Goal: Task Accomplishment & Management: Manage account settings

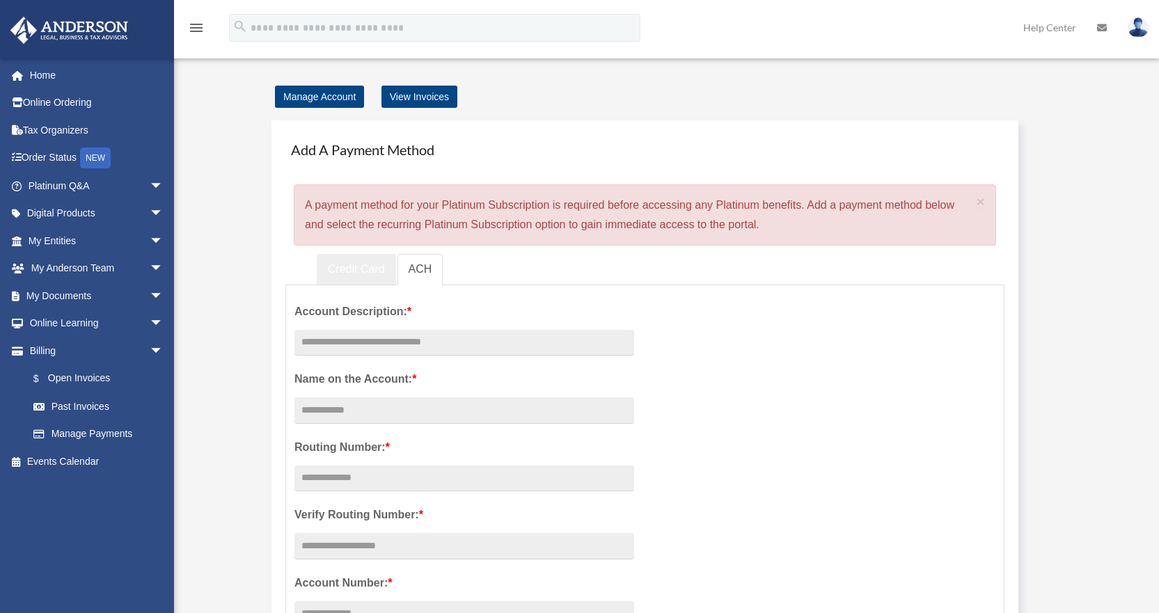
click at [355, 262] on link "Credit Card" at bounding box center [356, 269] width 79 height 31
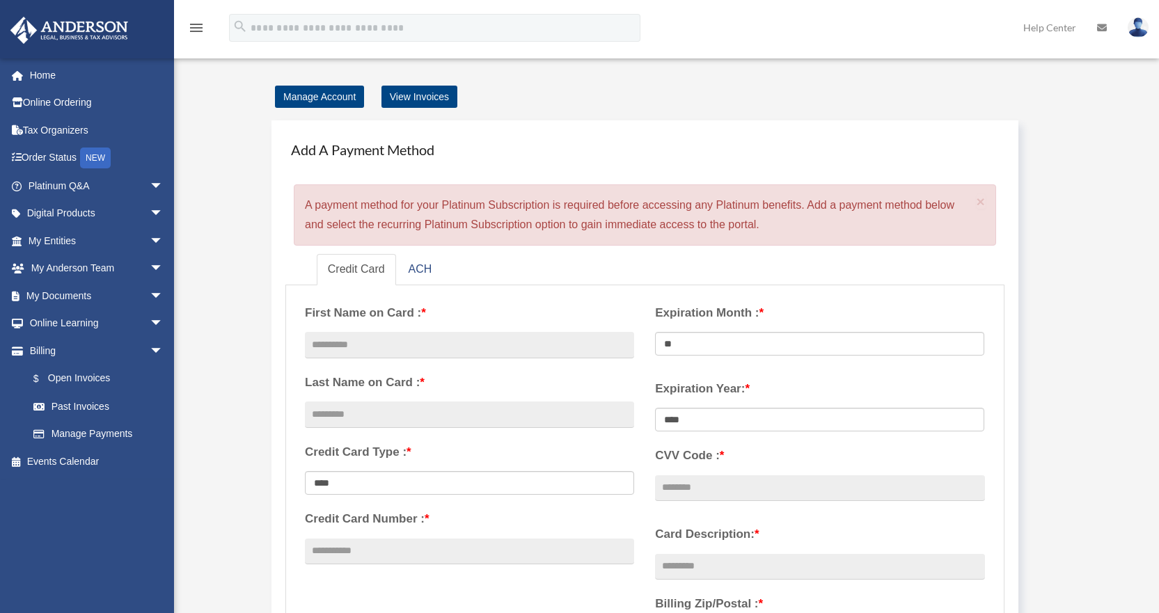
scroll to position [70, 0]
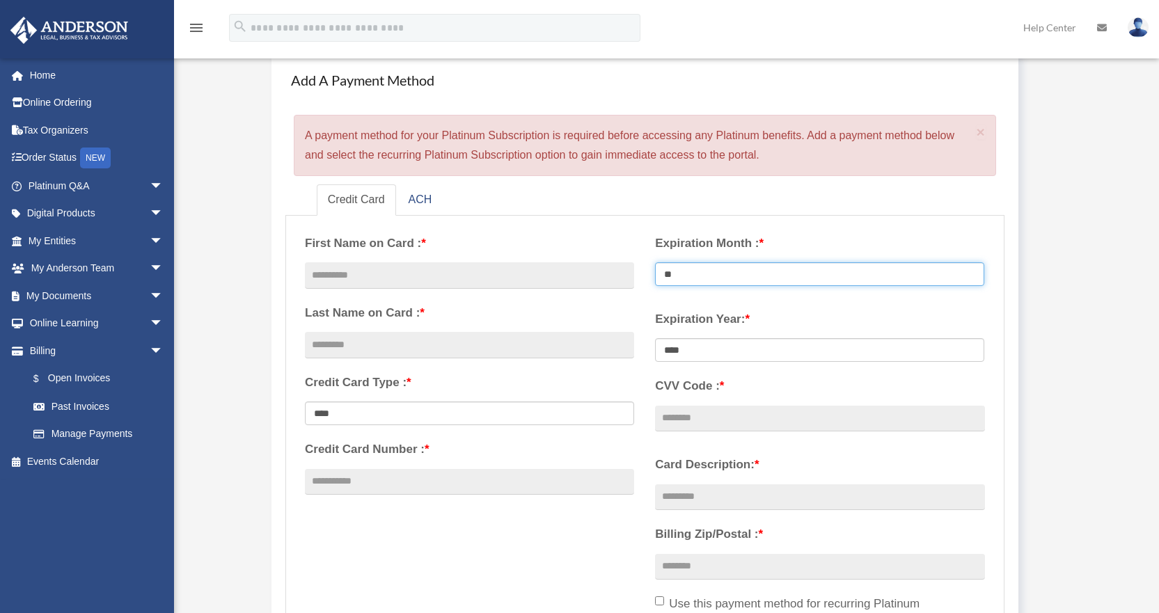
click at [750, 274] on select "** ** ** ** ** ** ** ** ** ** ** **" at bounding box center [819, 274] width 329 height 24
select select "**"
click at [655, 262] on select "** ** ** ** ** ** ** ** ** ** ** **" at bounding box center [819, 274] width 329 height 24
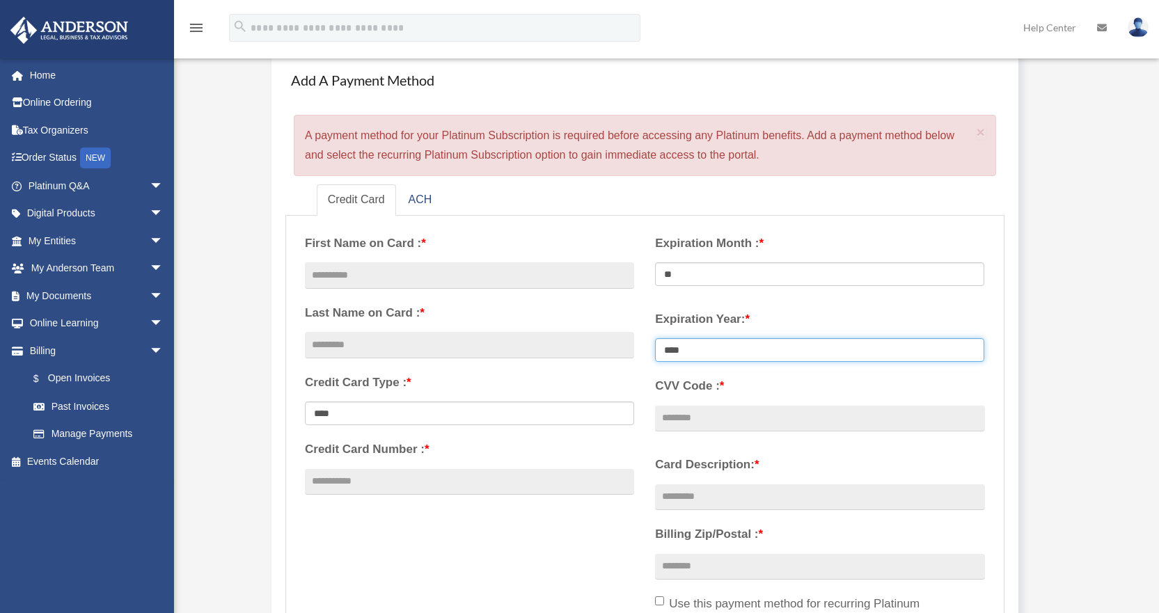
click at [759, 345] on select "**** **** **** **** **** **** **** **** ****" at bounding box center [819, 350] width 329 height 24
select select "****"
click at [655, 338] on select "**** **** **** **** **** **** **** **** ****" at bounding box center [819, 350] width 329 height 24
click at [642, 364] on div "**********" at bounding box center [469, 366] width 350 height 285
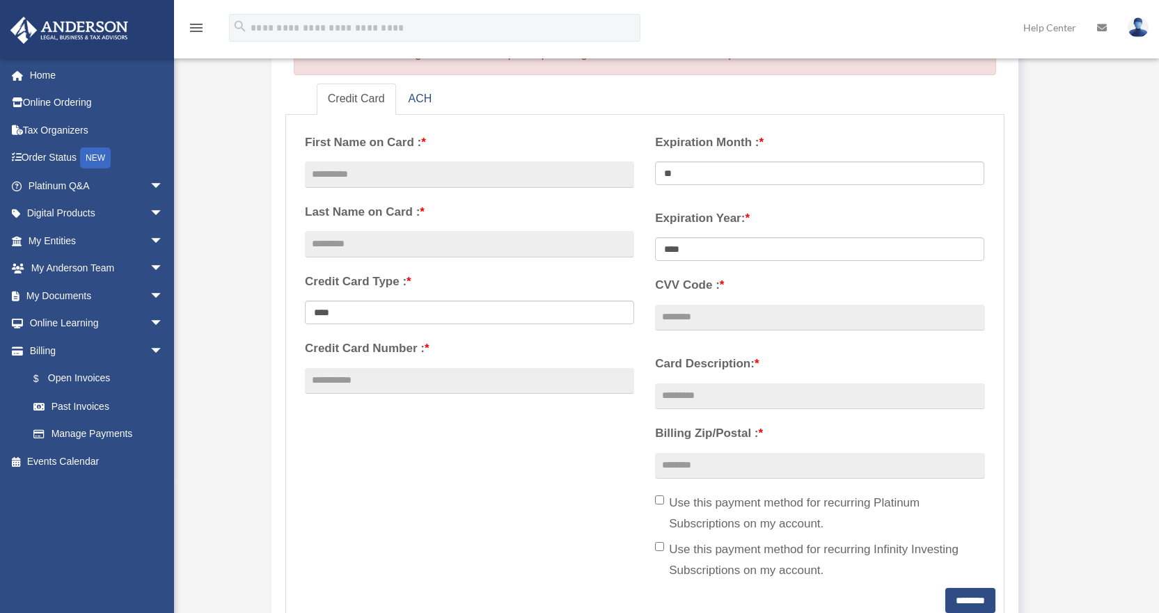
scroll to position [139, 0]
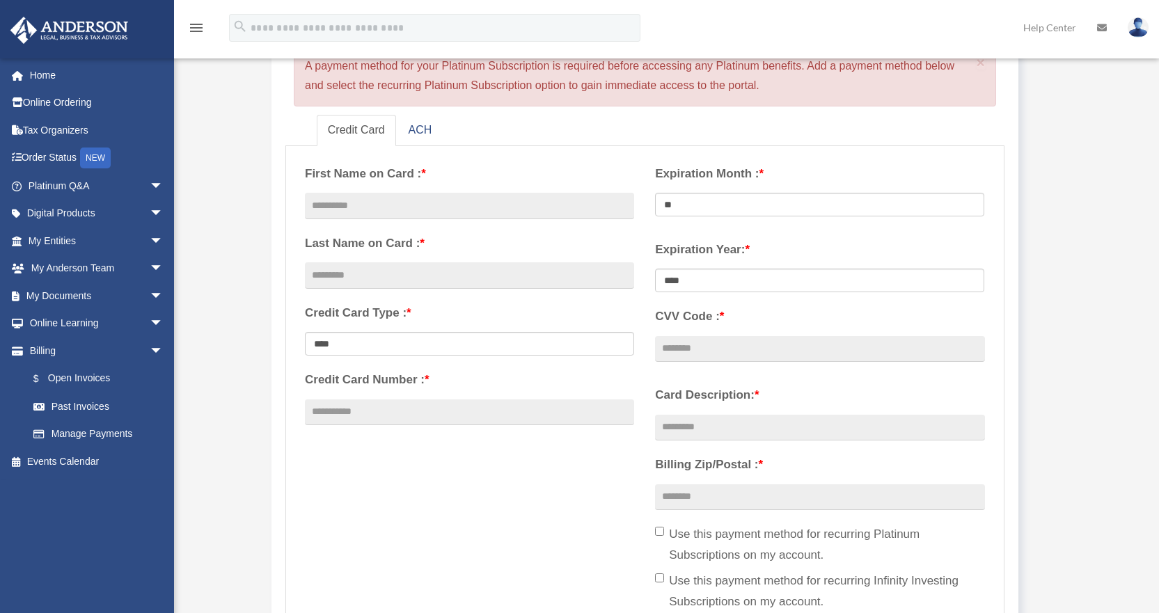
click at [411, 226] on div "**********" at bounding box center [469, 297] width 350 height 285
click at [436, 200] on input "text" at bounding box center [469, 206] width 329 height 26
type input "****"
click at [426, 268] on input "text" at bounding box center [469, 275] width 329 height 26
type input "*********"
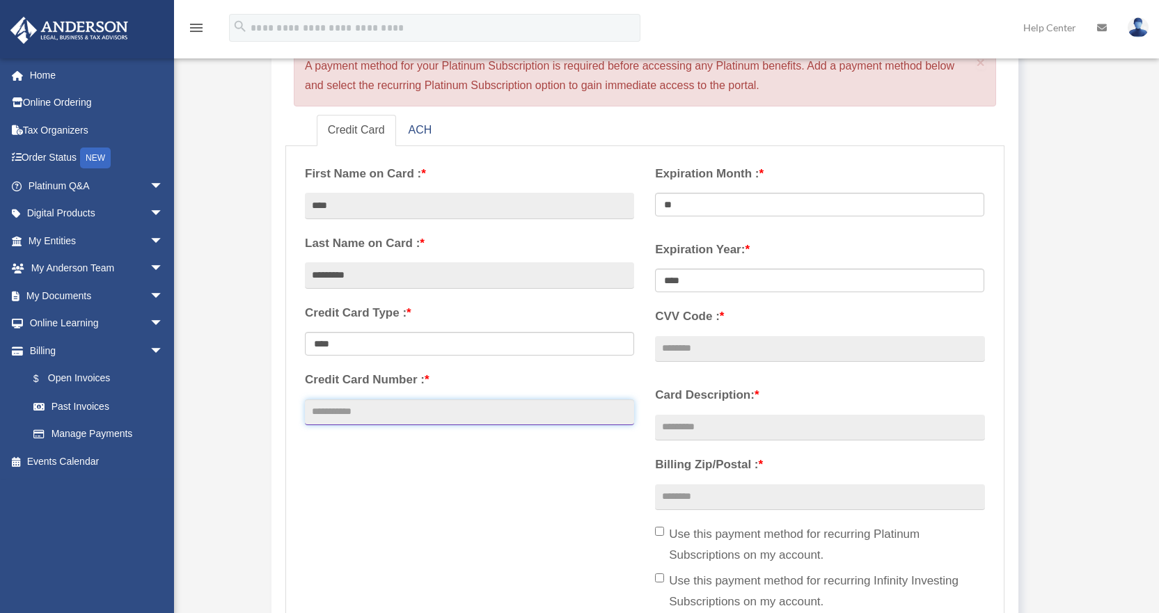
click at [409, 406] on input "Credit Card Number : *" at bounding box center [469, 412] width 329 height 26
type input "**********"
click at [705, 347] on input "CVV Code : *" at bounding box center [819, 349] width 329 height 26
type input "***"
click at [742, 500] on input "Billing Zip/Postal : *" at bounding box center [819, 497] width 329 height 26
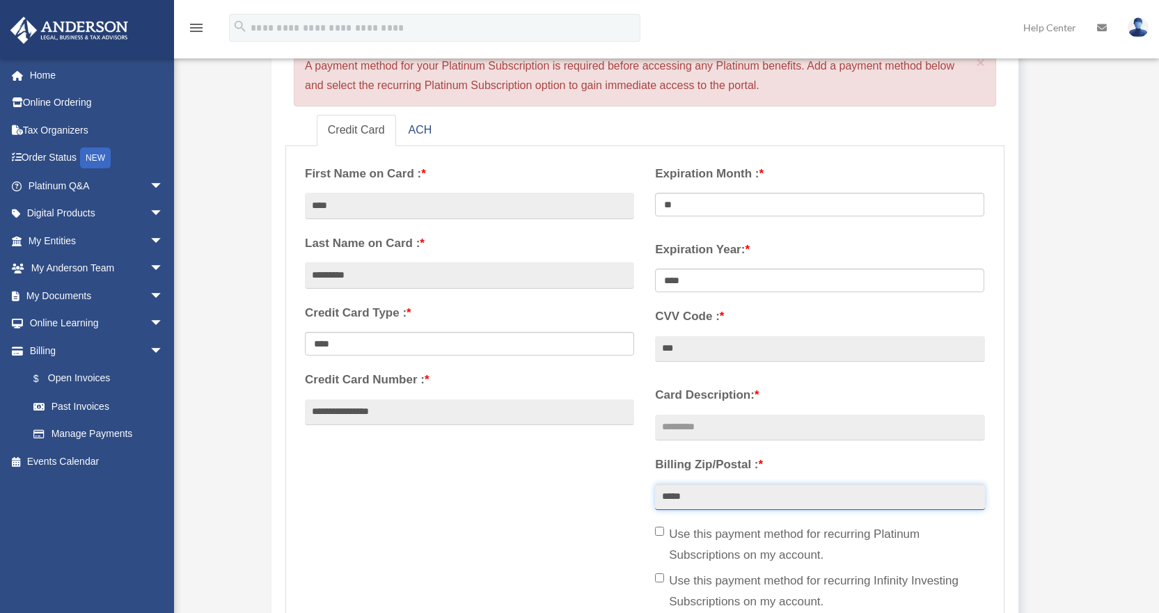
scroll to position [209, 0]
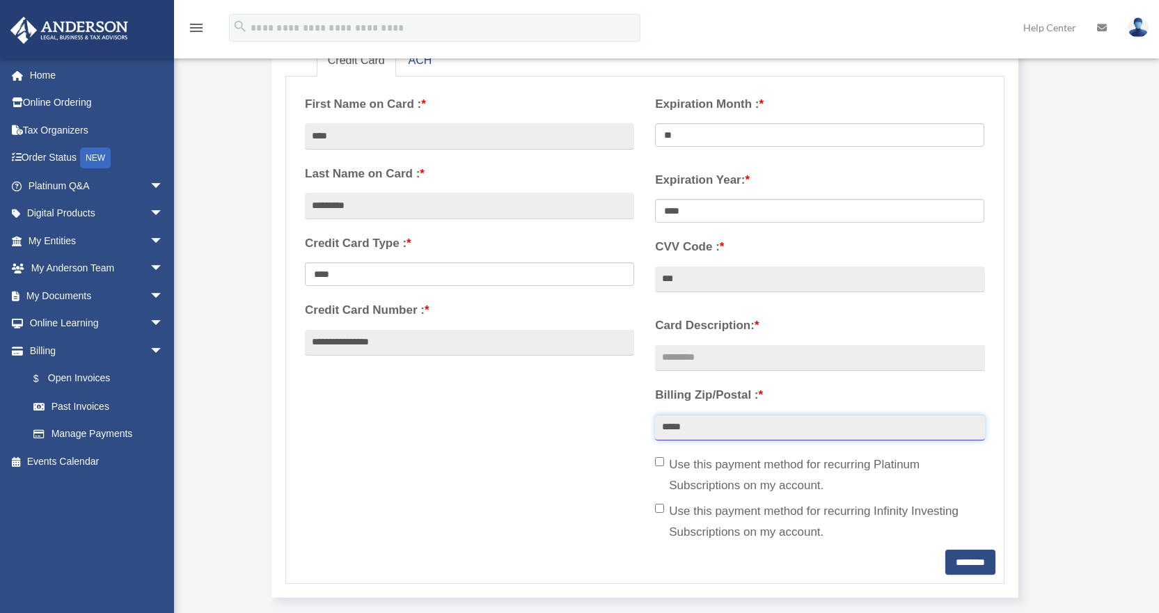
type input "*****"
click at [960, 564] on input "********" at bounding box center [970, 562] width 50 height 25
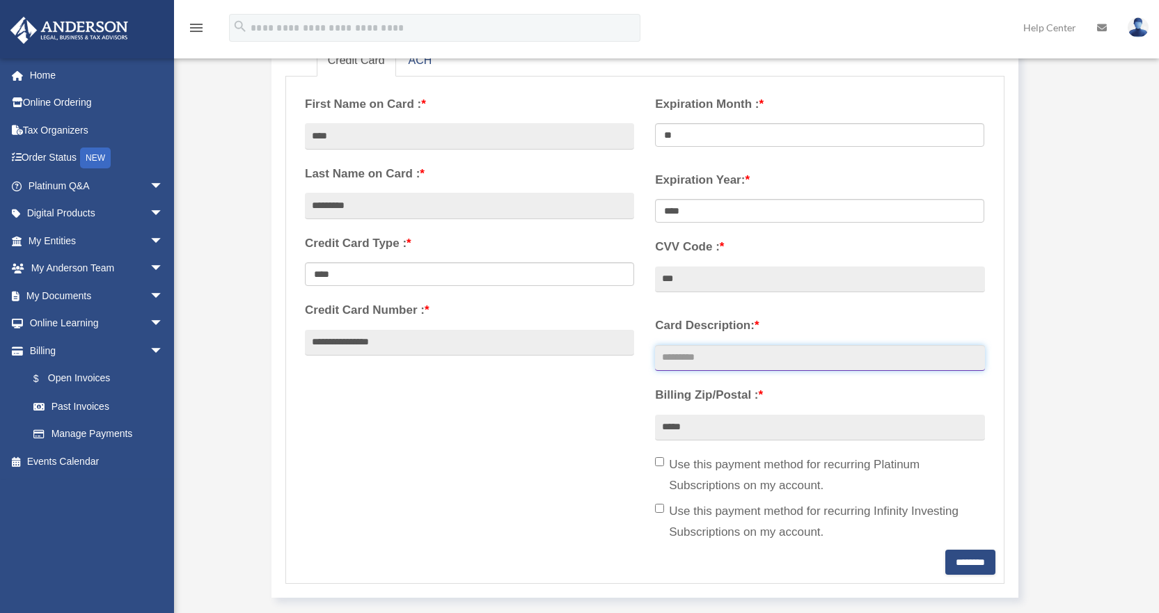
click at [728, 357] on input "Card Description: *" at bounding box center [819, 358] width 329 height 26
type input "***"
click at [961, 568] on input "********" at bounding box center [970, 562] width 50 height 25
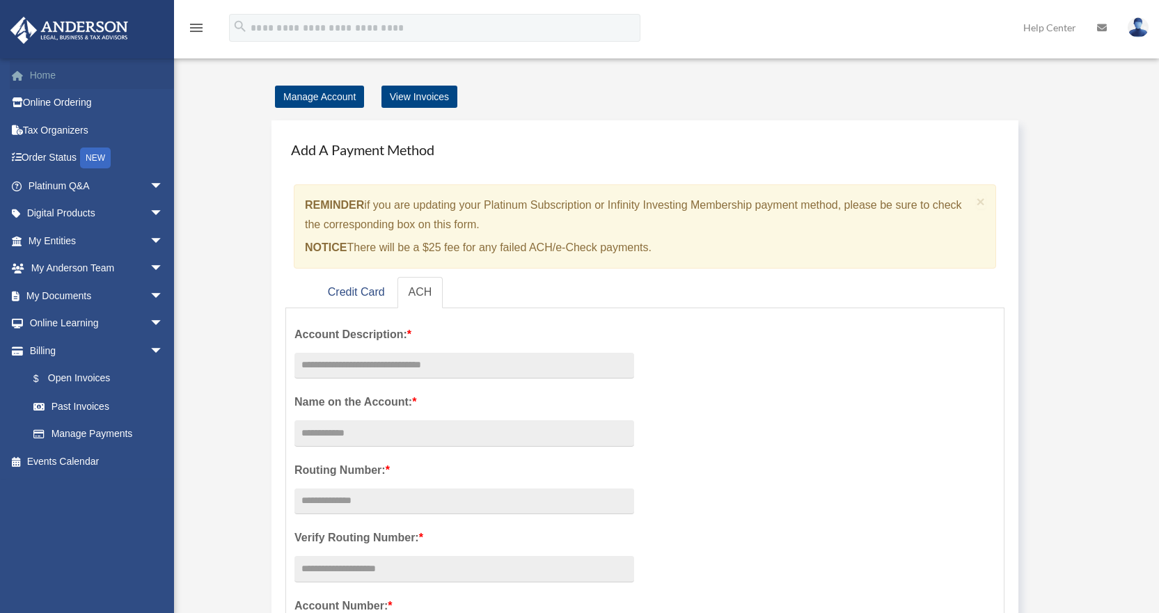
click at [65, 77] on link "Home" at bounding box center [97, 75] width 175 height 28
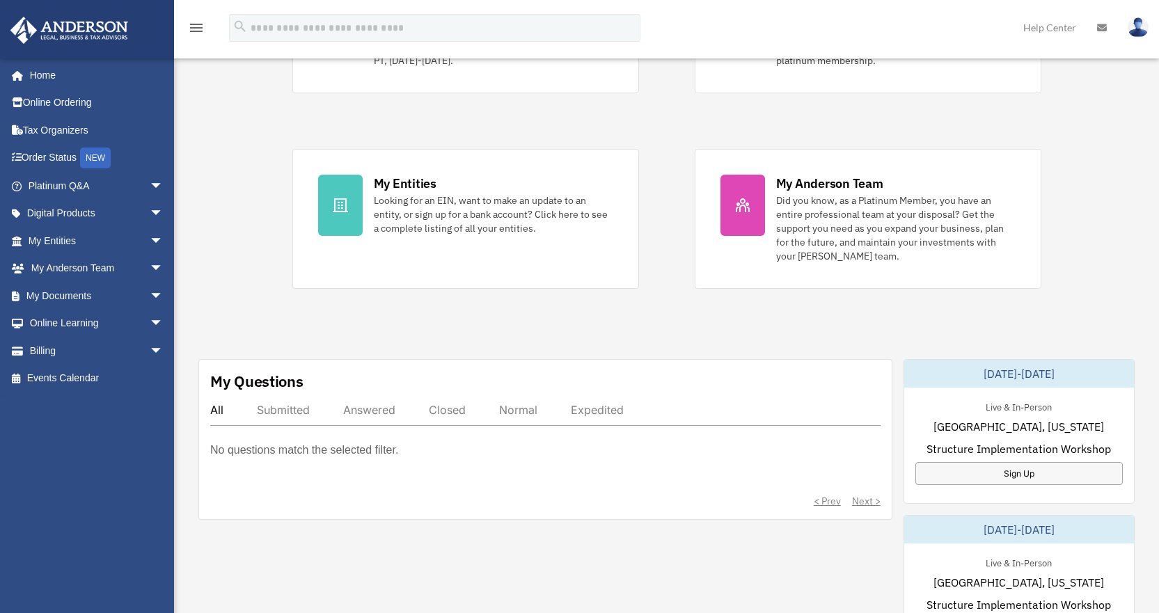
scroll to position [209, 0]
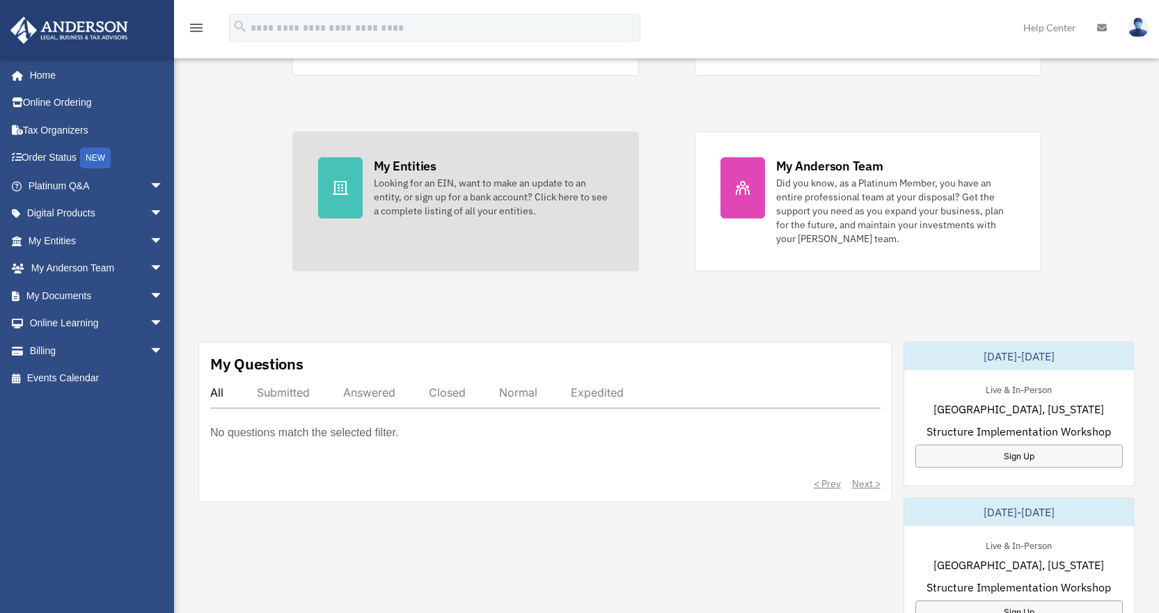
click at [386, 232] on link "My Entities Looking for an EIN, want to make an update to an entity, or sign up…" at bounding box center [465, 202] width 347 height 140
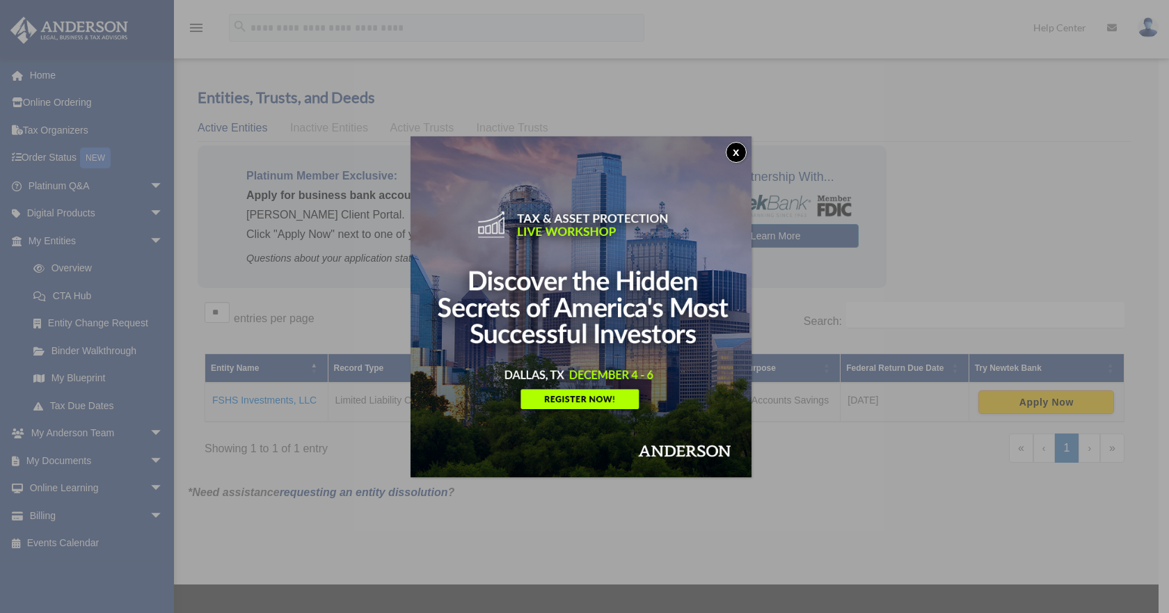
click at [740, 152] on button "x" at bounding box center [736, 152] width 21 height 21
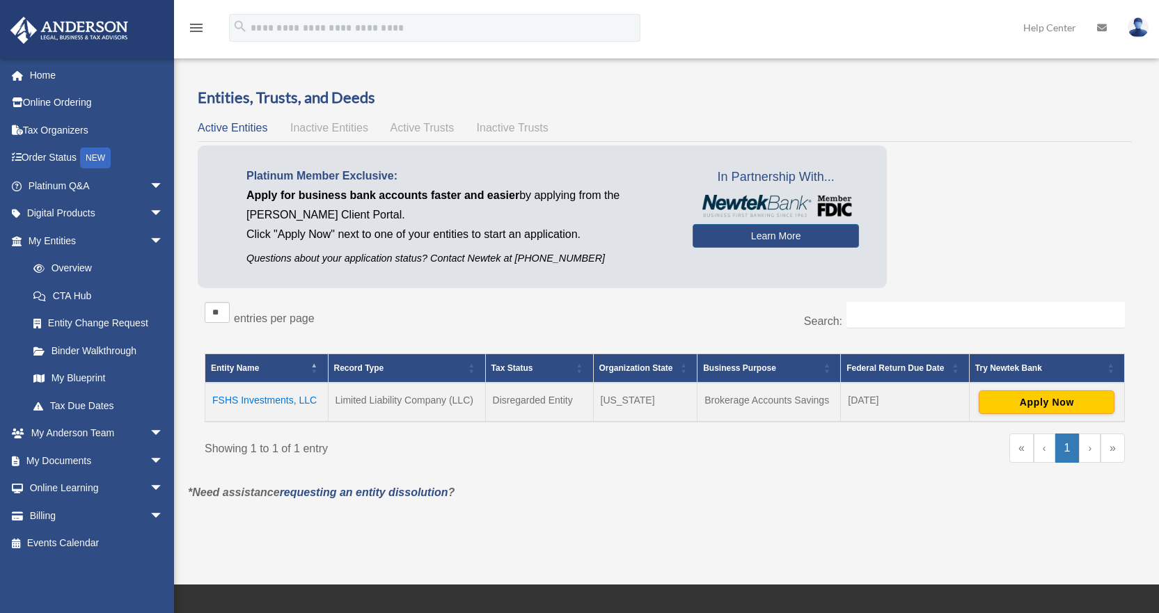
click at [193, 330] on div "Entities, Trusts, and Deeds Active Entities Inactive Entities Active Trusts Ina…" at bounding box center [664, 285] width 953 height 396
click at [150, 437] on span "arrow_drop_down" at bounding box center [164, 434] width 28 height 29
click at [150, 431] on span "arrow_drop_up" at bounding box center [164, 434] width 28 height 29
click at [150, 432] on span "arrow_drop_down" at bounding box center [164, 434] width 28 height 29
click at [150, 434] on span "arrow_drop_up" at bounding box center [164, 434] width 28 height 29
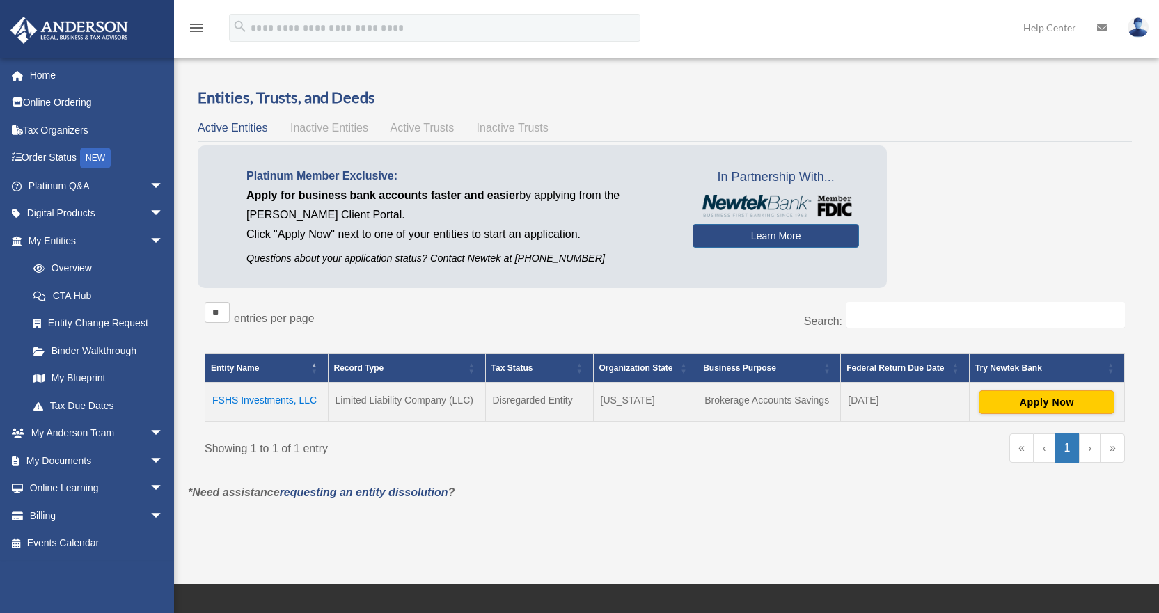
click at [187, 399] on div "Entities, Trusts, and Deeds Active Entities Inactive Entities Active Trusts Ina…" at bounding box center [664, 285] width 974 height 396
click at [155, 182] on span "arrow_drop_down" at bounding box center [164, 186] width 28 height 29
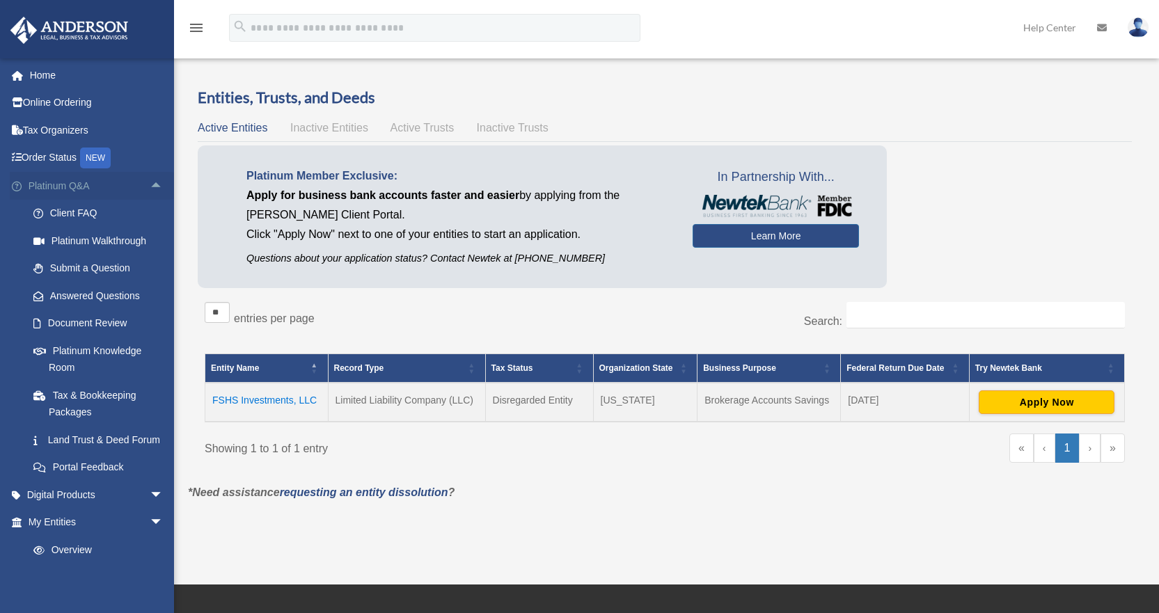
click at [150, 182] on span "arrow_drop_up" at bounding box center [164, 186] width 28 height 29
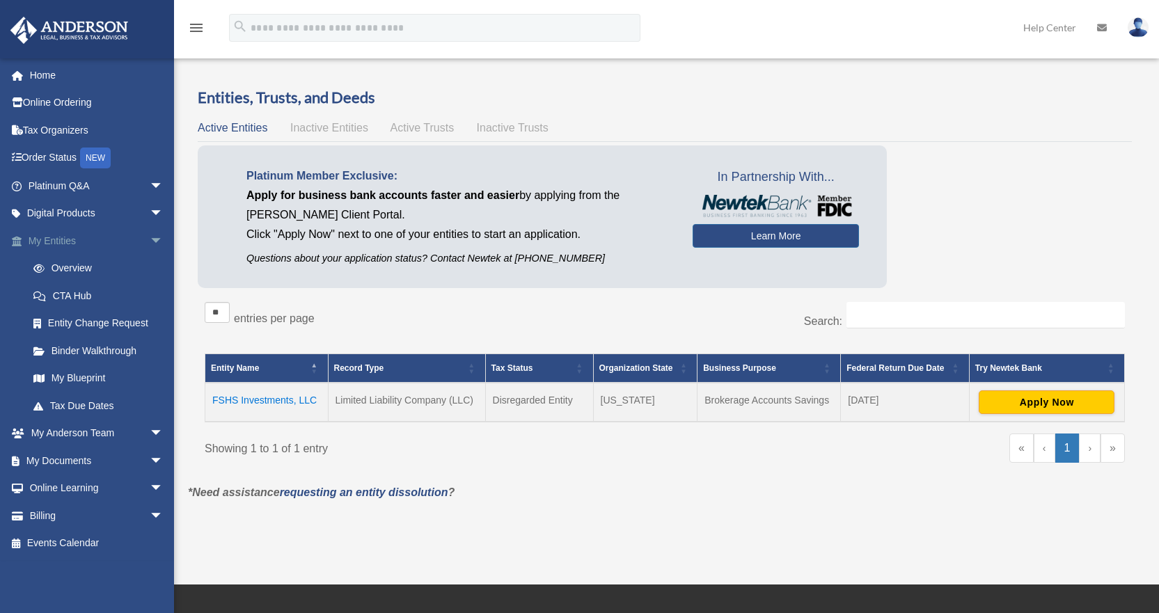
click at [150, 244] on span "arrow_drop_down" at bounding box center [164, 241] width 28 height 29
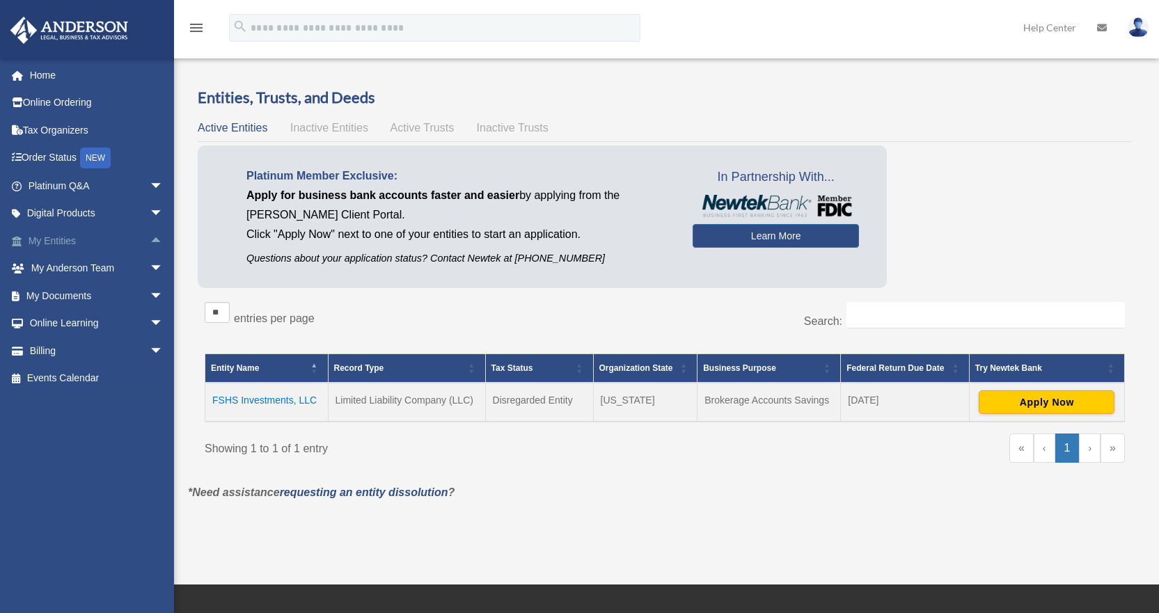
click at [150, 244] on span "arrow_drop_up" at bounding box center [164, 241] width 28 height 29
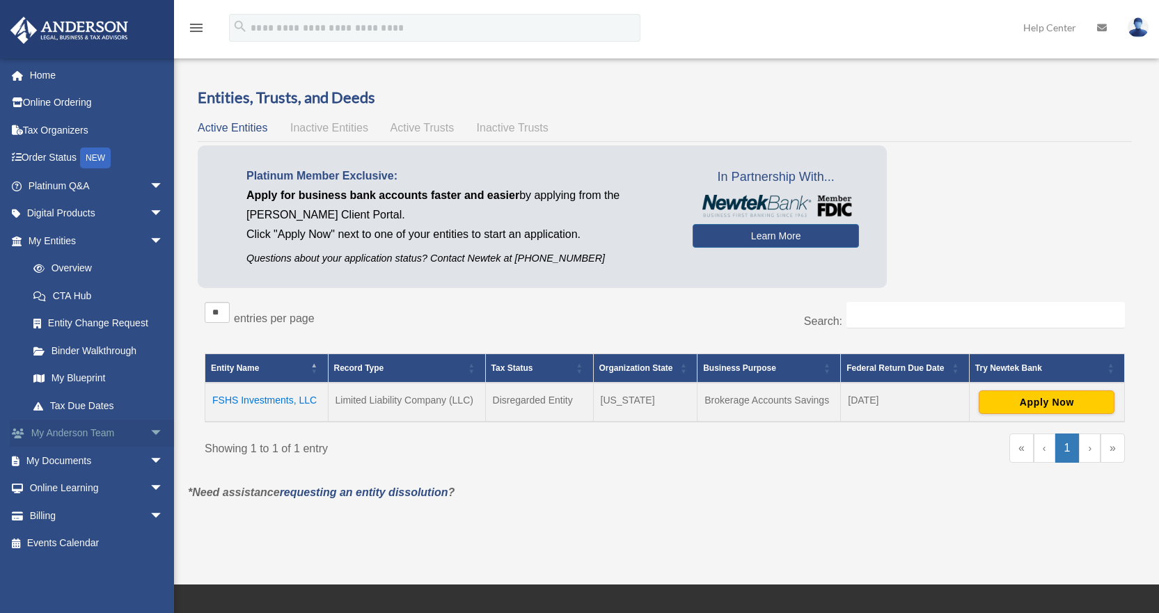
click at [150, 429] on span "arrow_drop_down" at bounding box center [164, 434] width 28 height 29
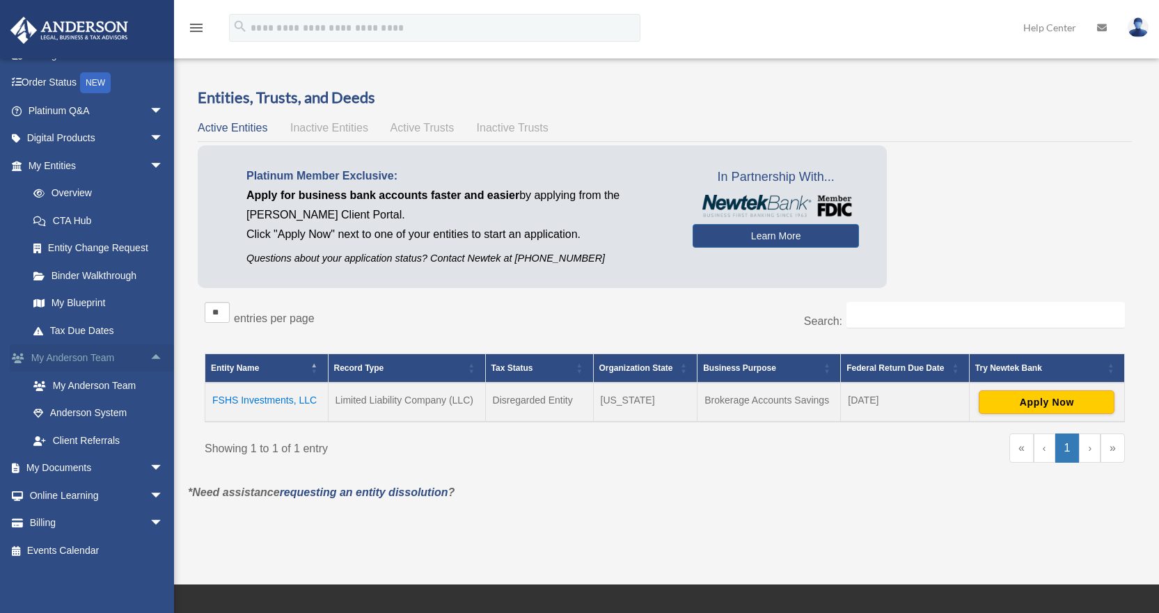
scroll to position [77, 0]
click at [150, 463] on span "arrow_drop_down" at bounding box center [164, 467] width 28 height 29
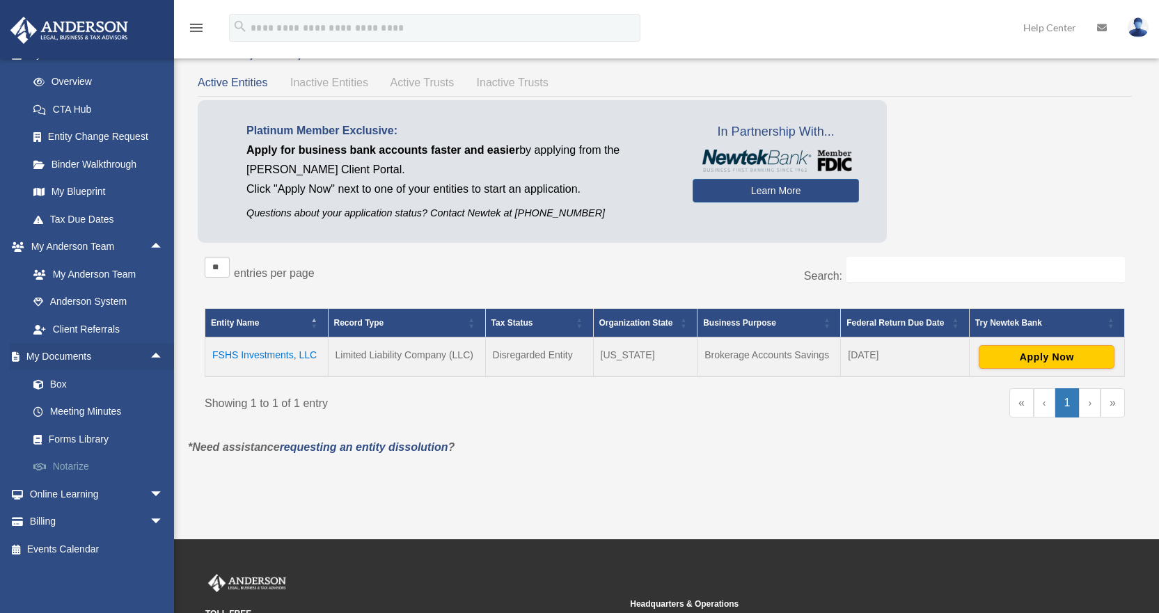
scroll to position [70, 0]
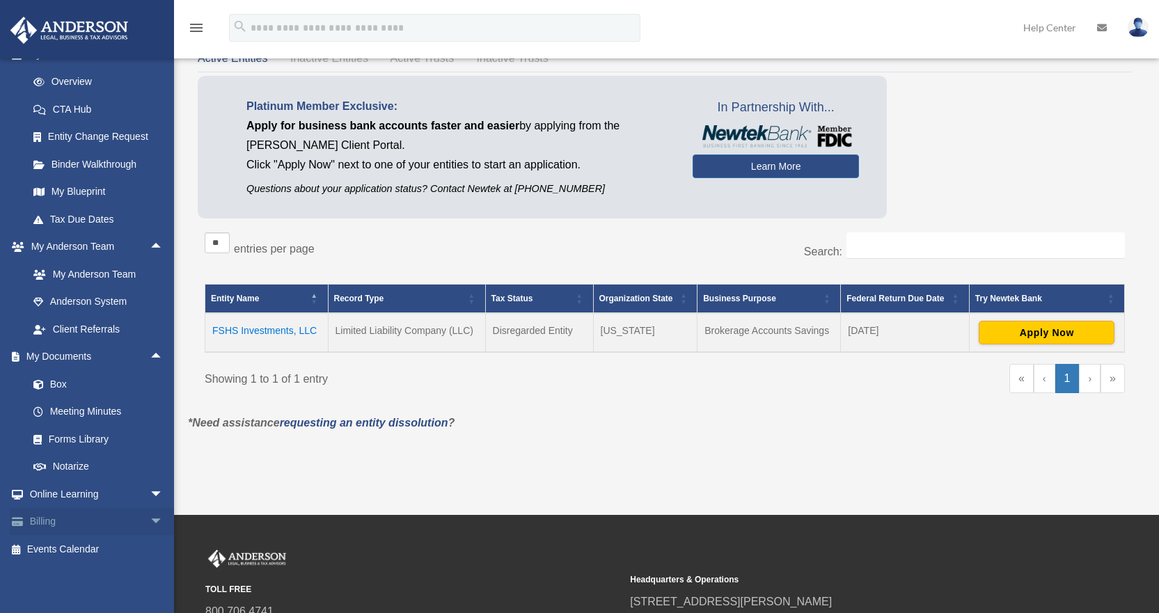
click at [150, 522] on span "arrow_drop_down" at bounding box center [164, 522] width 28 height 29
click at [60, 523] on link "Billing arrow_drop_up" at bounding box center [97, 522] width 175 height 28
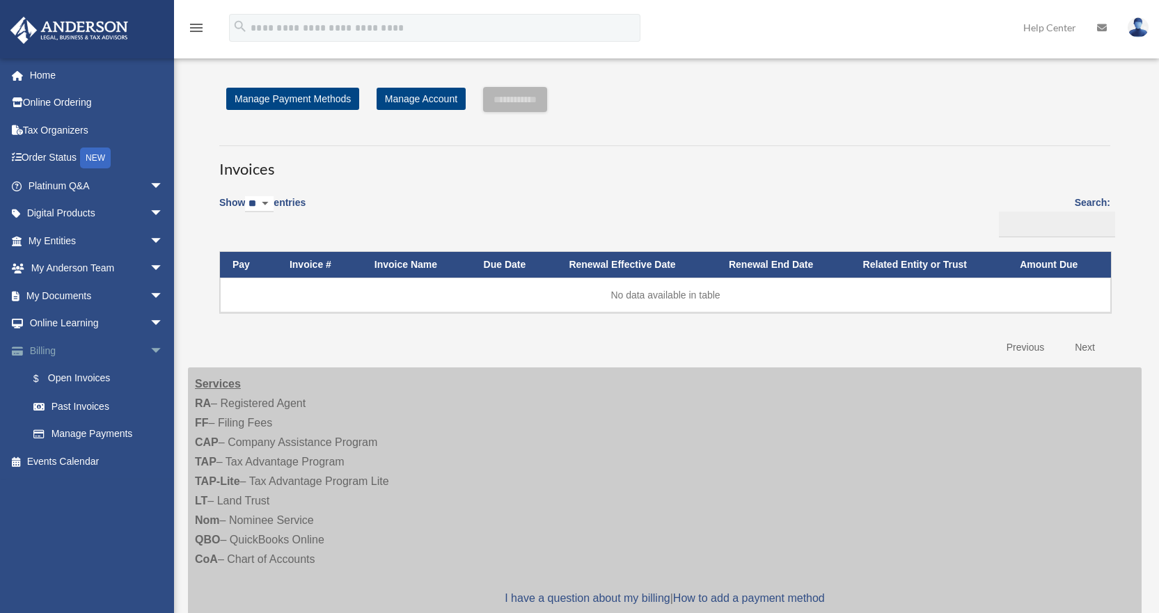
click at [150, 349] on span "arrow_drop_down" at bounding box center [164, 351] width 28 height 29
click at [150, 300] on span "arrow_drop_down" at bounding box center [164, 296] width 28 height 29
click at [150, 300] on span "arrow_drop_up" at bounding box center [164, 296] width 28 height 29
click at [150, 272] on span "arrow_drop_down" at bounding box center [164, 269] width 28 height 29
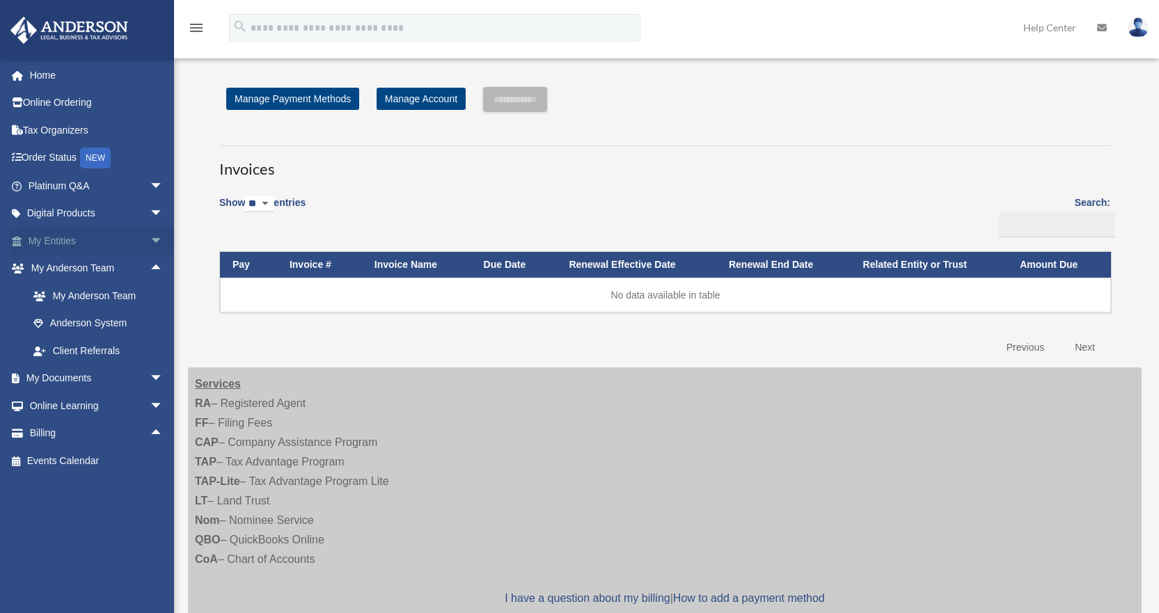
click at [150, 241] on span "arrow_drop_down" at bounding box center [164, 241] width 28 height 29
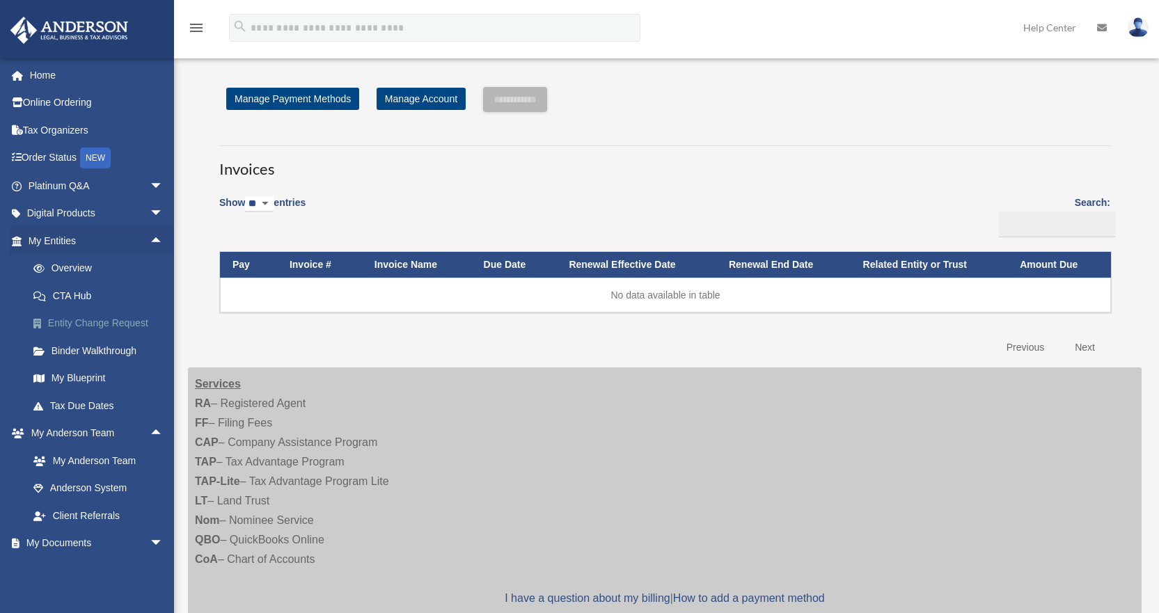
click at [113, 318] on link "Entity Change Request" at bounding box center [101, 324] width 165 height 28
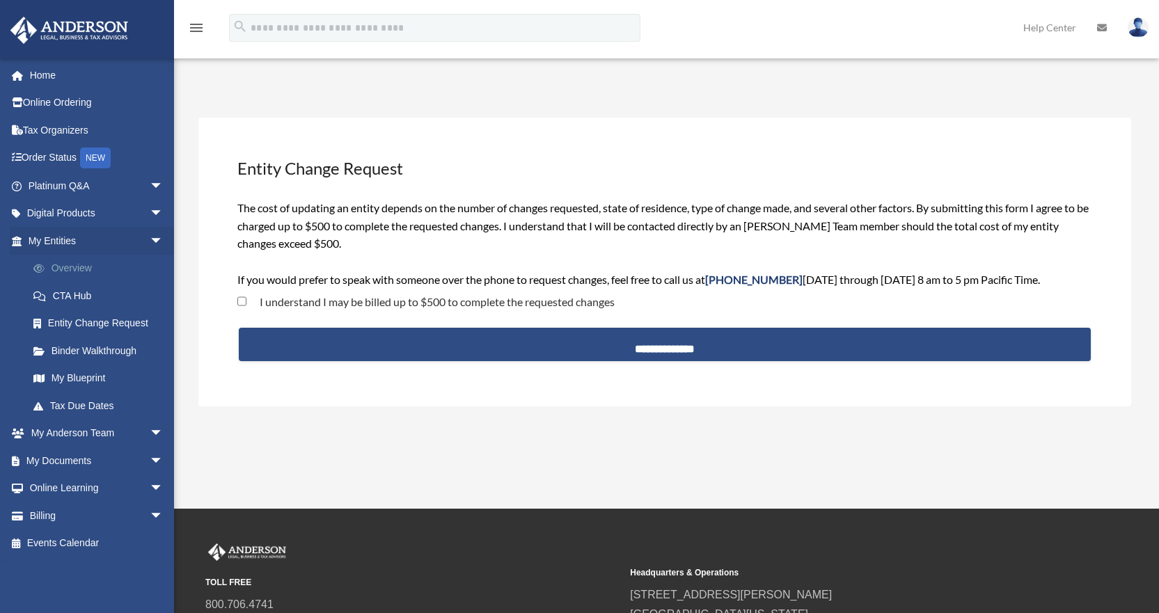
click at [85, 267] on link "Overview" at bounding box center [101, 269] width 165 height 28
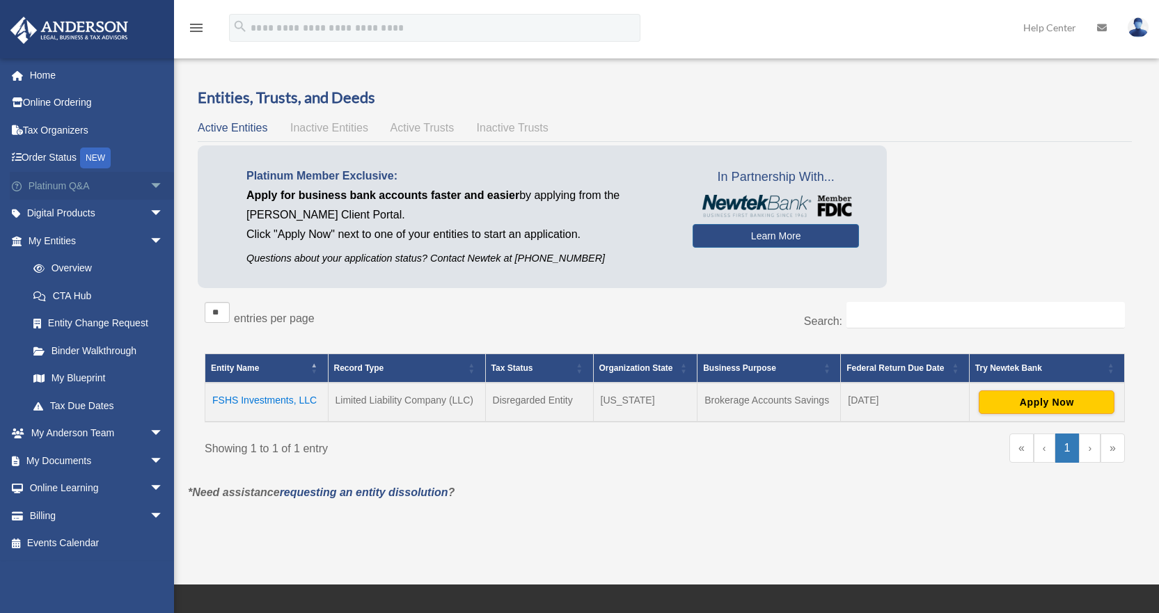
click at [155, 186] on span "arrow_drop_down" at bounding box center [164, 186] width 28 height 29
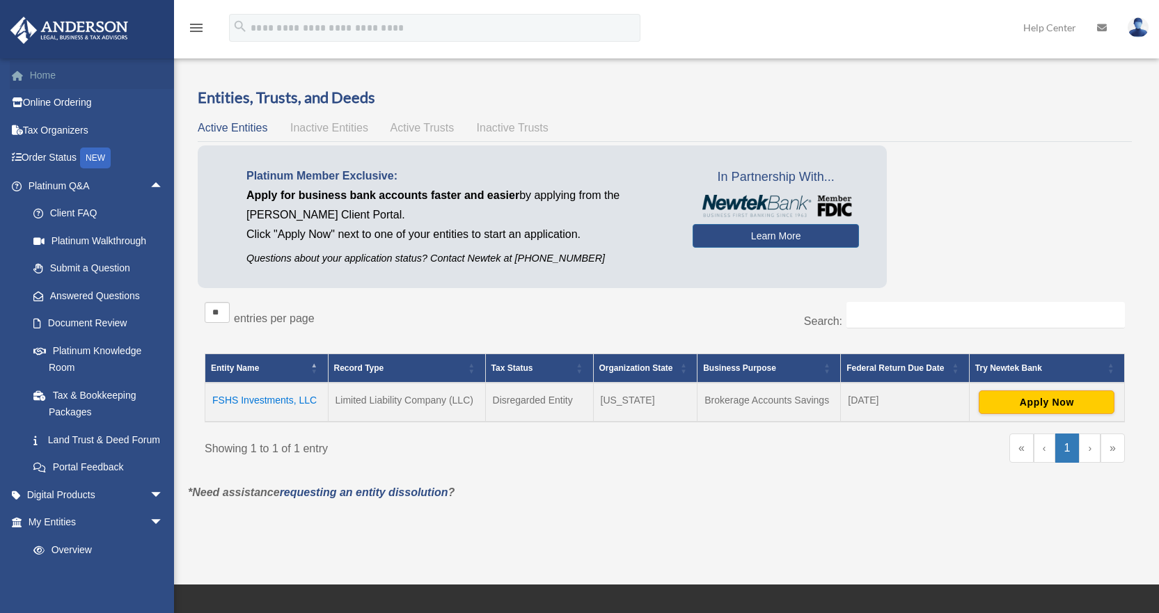
click at [54, 77] on link "Home" at bounding box center [97, 75] width 175 height 28
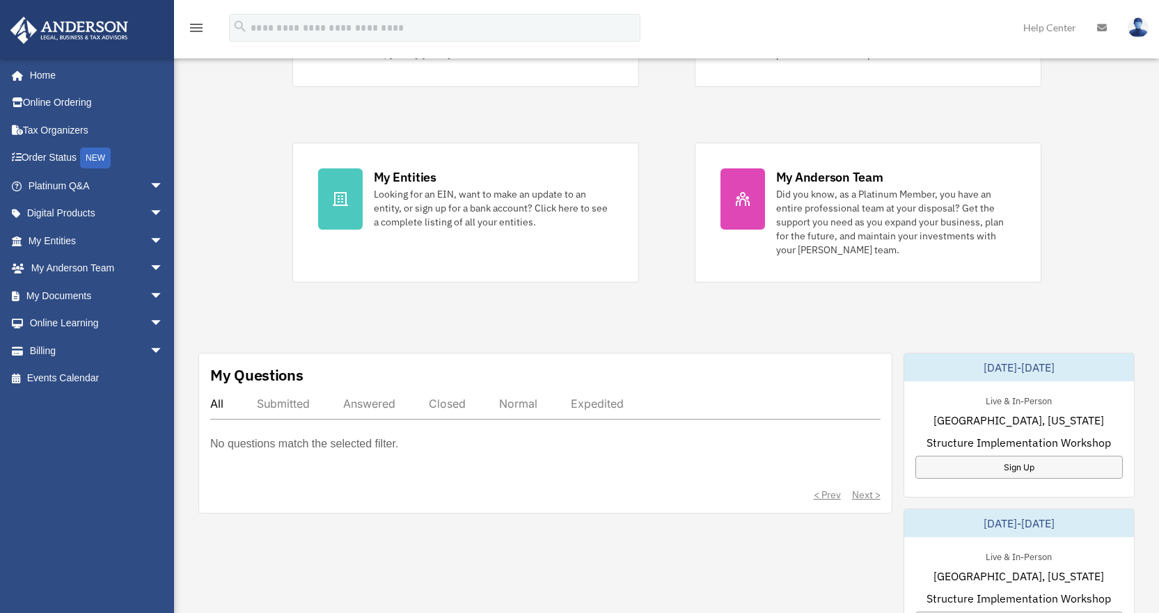
scroll to position [139, 0]
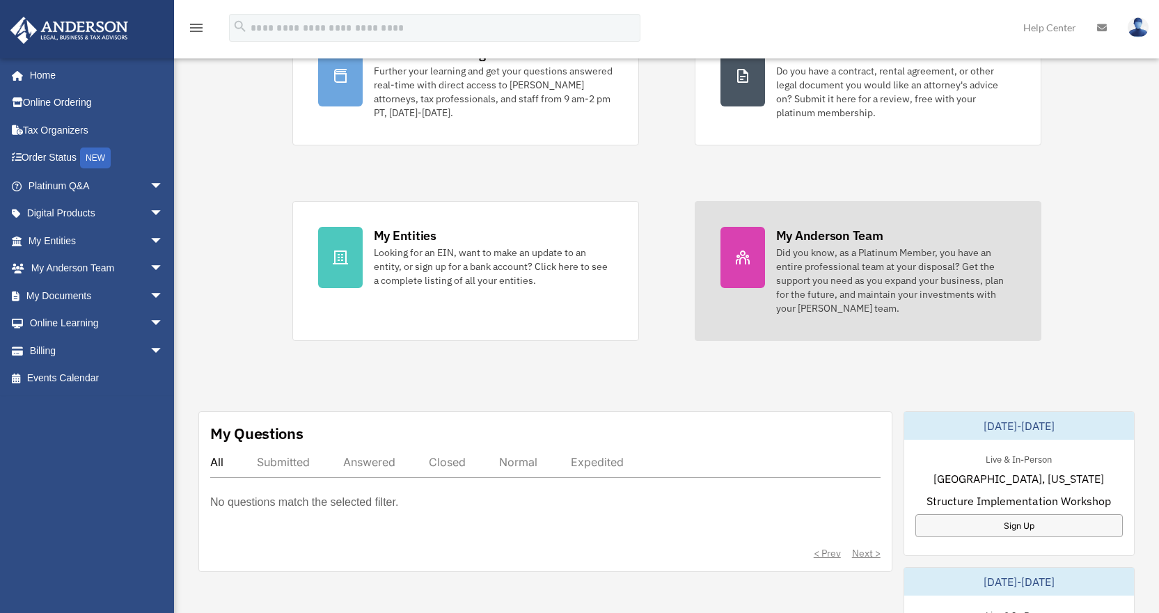
click at [818, 289] on div "Did you know, as a Platinum Member, you have an entire professional team at you…" at bounding box center [895, 281] width 239 height 70
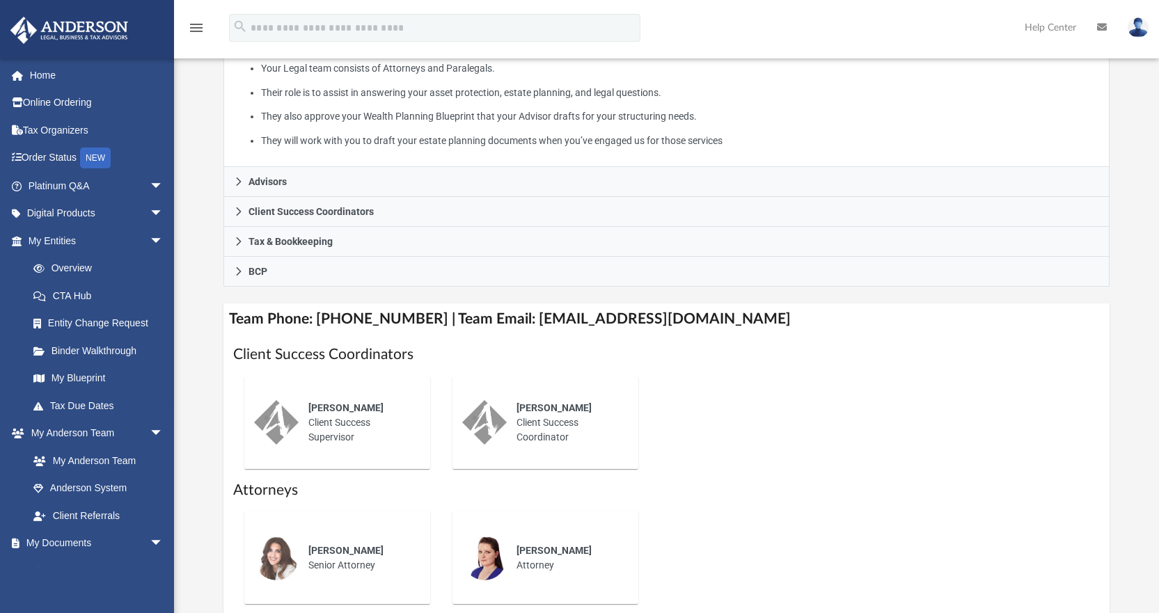
scroll to position [348, 0]
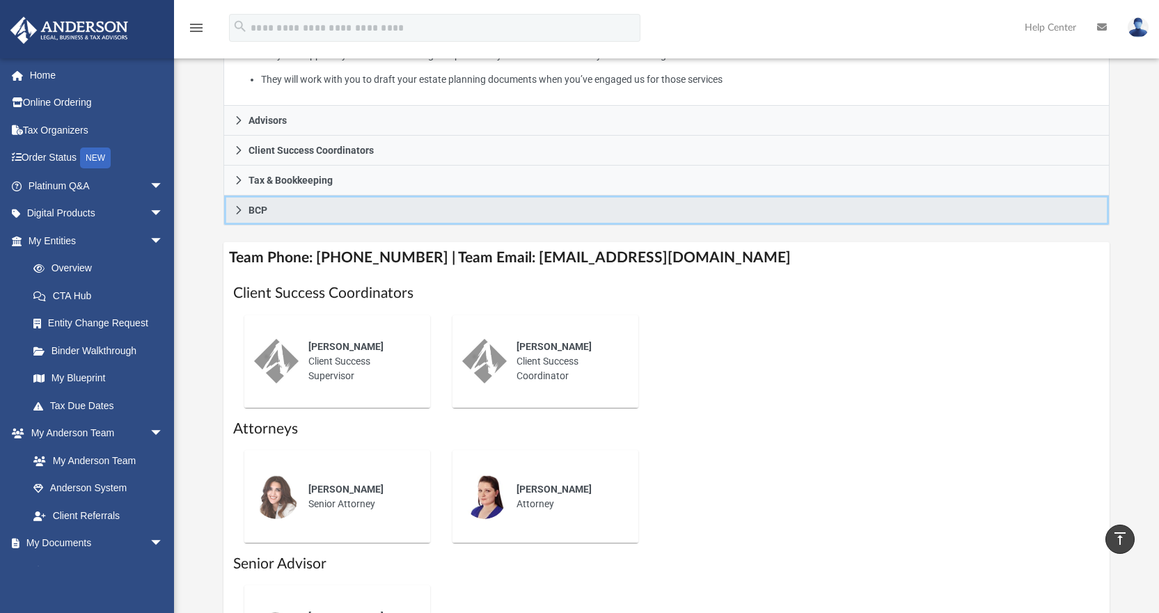
click at [232, 214] on link "BCP" at bounding box center [666, 211] width 887 height 30
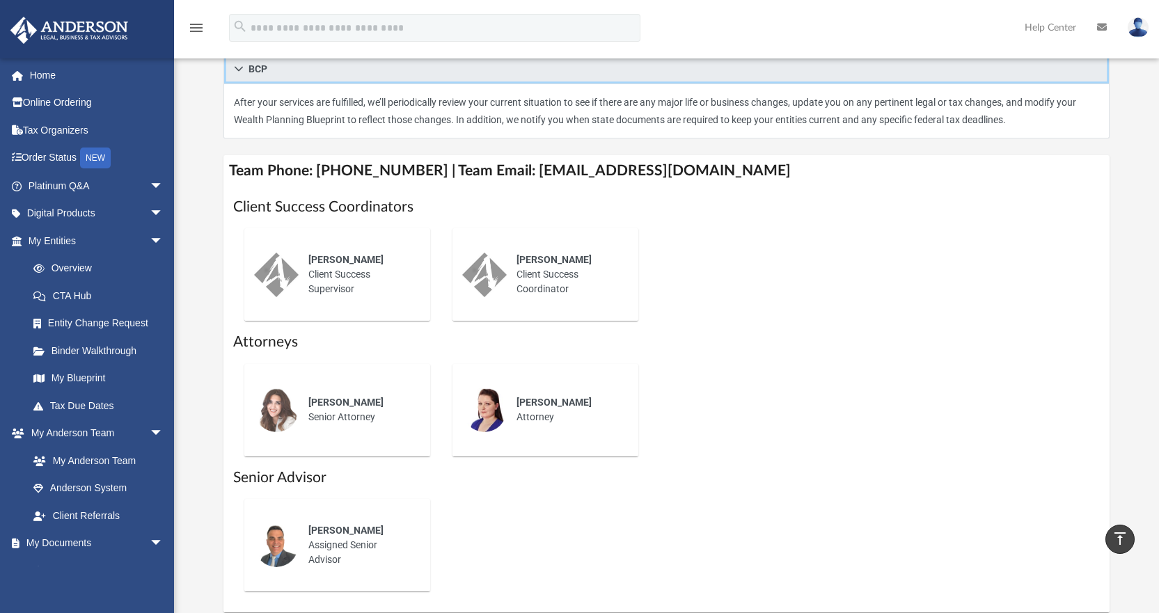
click at [246, 69] on link "BCP" at bounding box center [666, 69] width 887 height 30
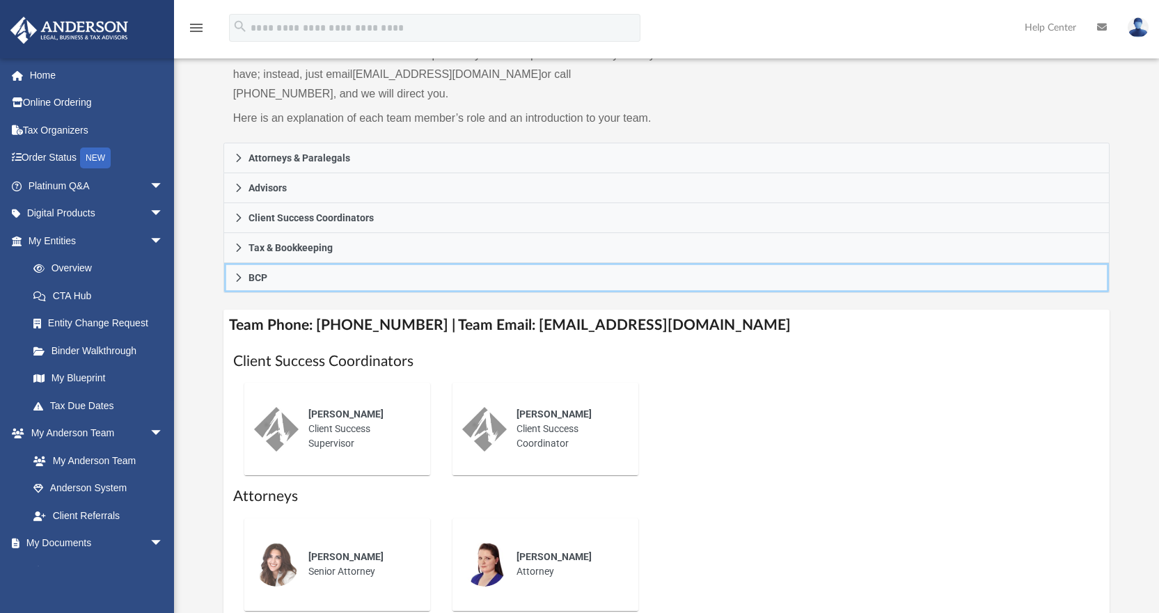
scroll to position [0, 0]
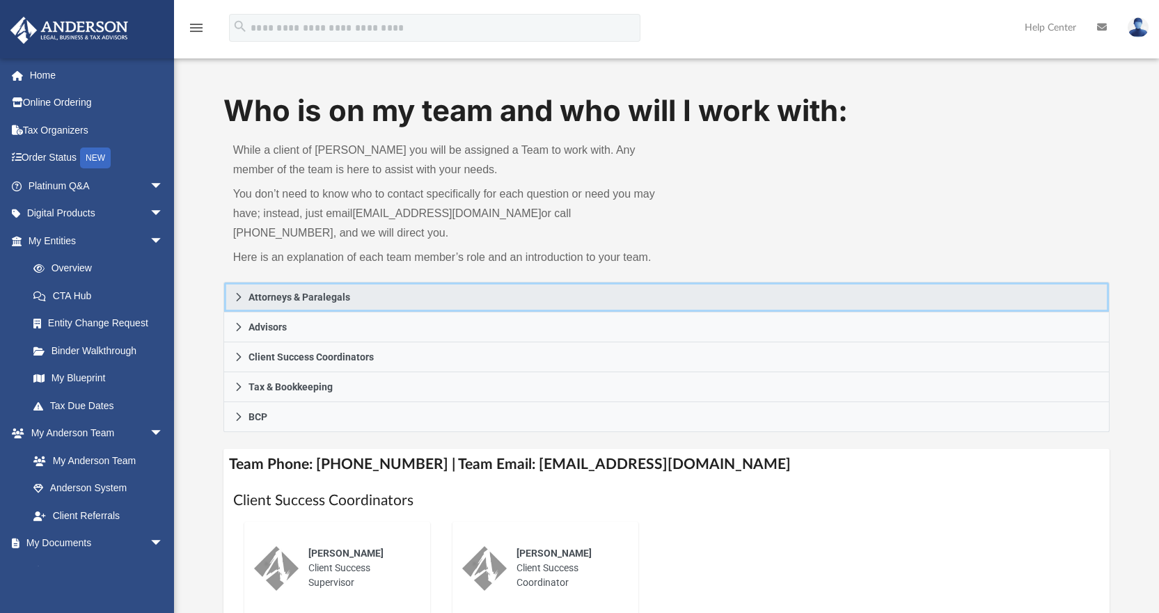
click at [234, 298] on icon at bounding box center [239, 297] width 10 height 10
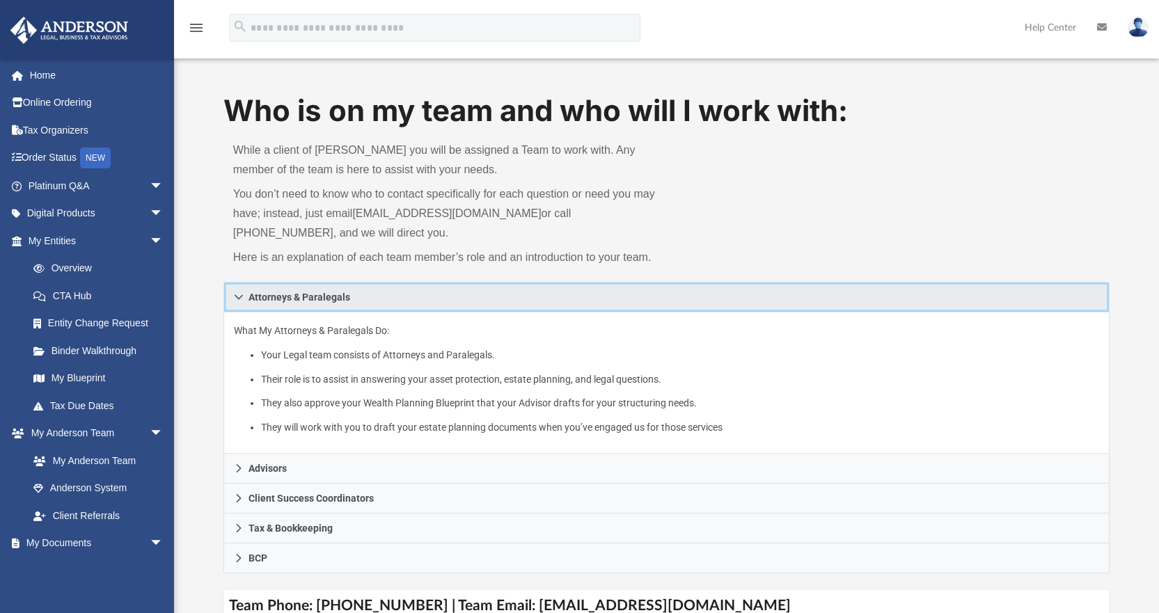
click at [234, 298] on icon at bounding box center [239, 297] width 10 height 10
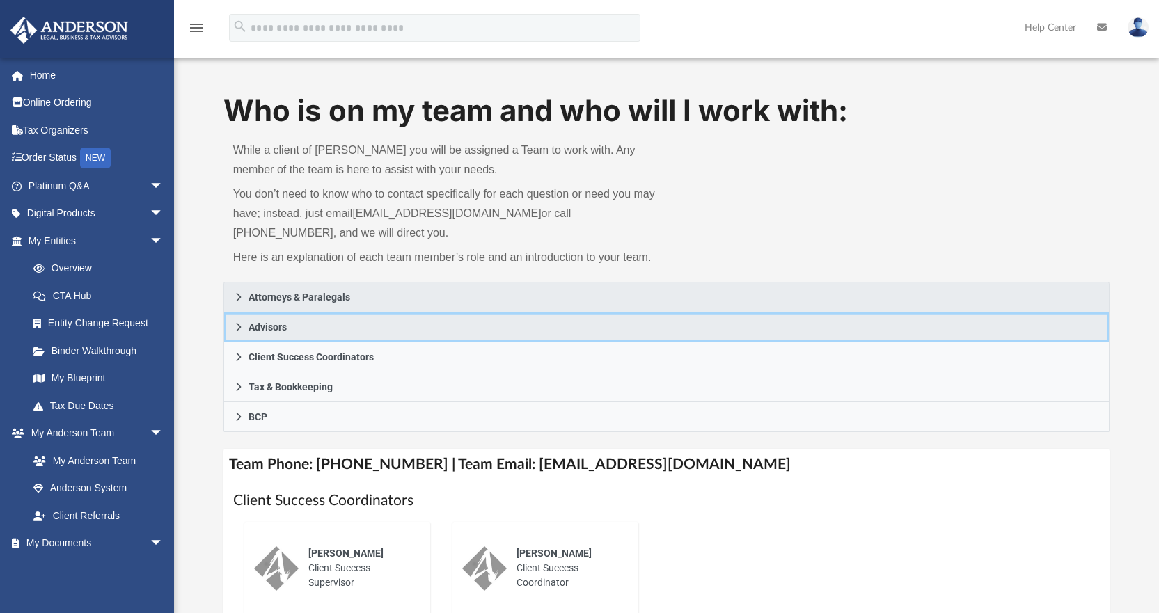
click at [232, 333] on link "Advisors" at bounding box center [666, 327] width 887 height 30
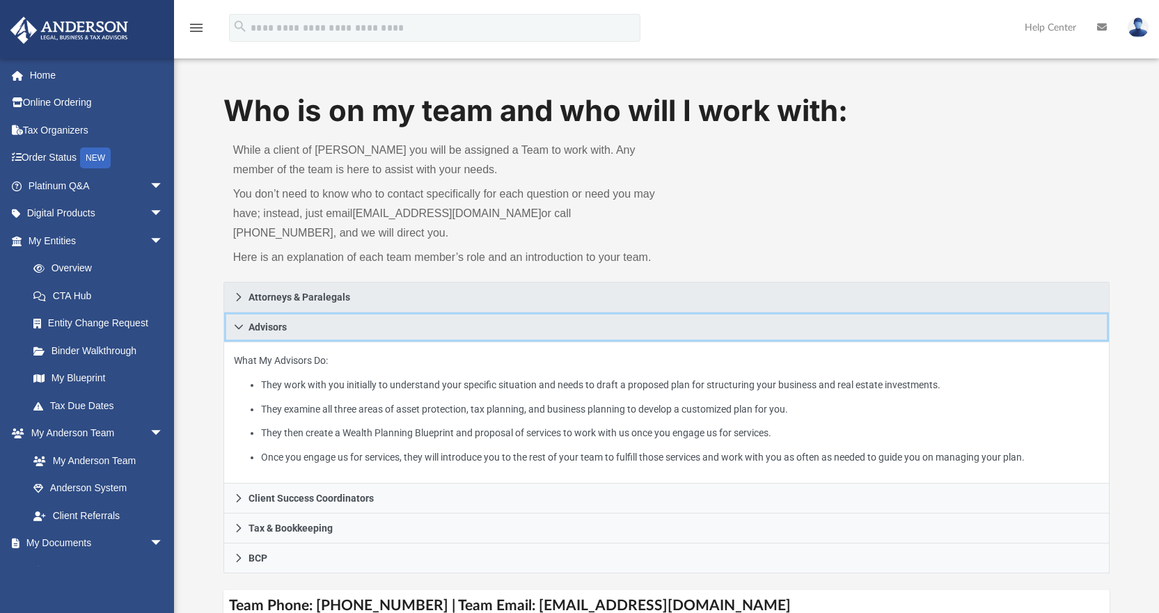
click at [239, 340] on link "Advisors" at bounding box center [666, 327] width 887 height 30
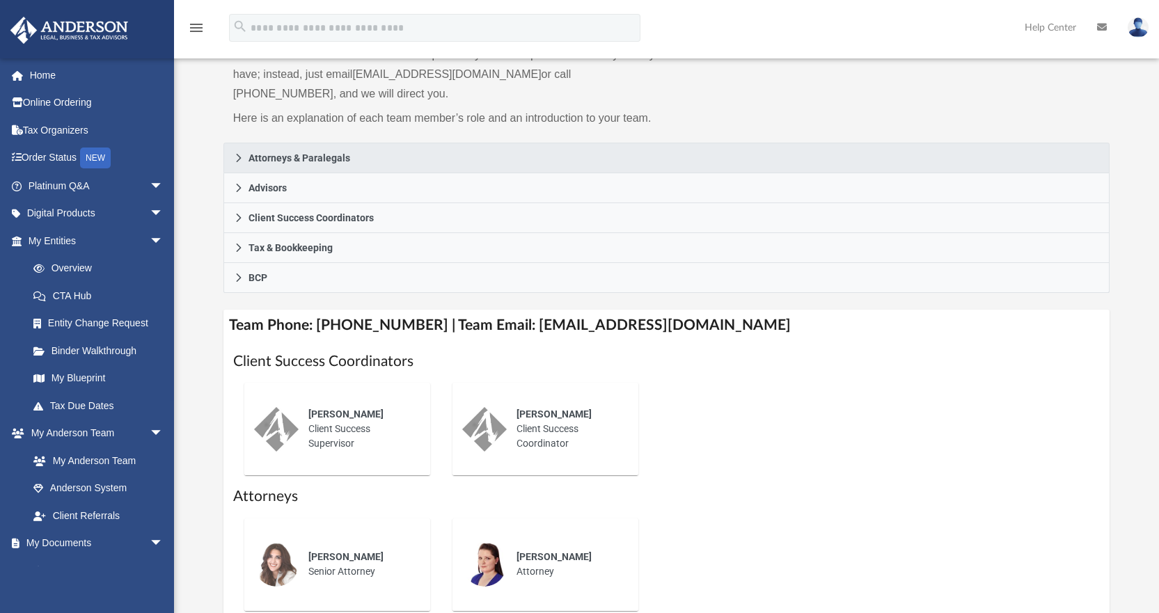
click at [211, 351] on div "Who is on my team and who will I work with: While a client of Anderson you will…" at bounding box center [666, 359] width 985 height 816
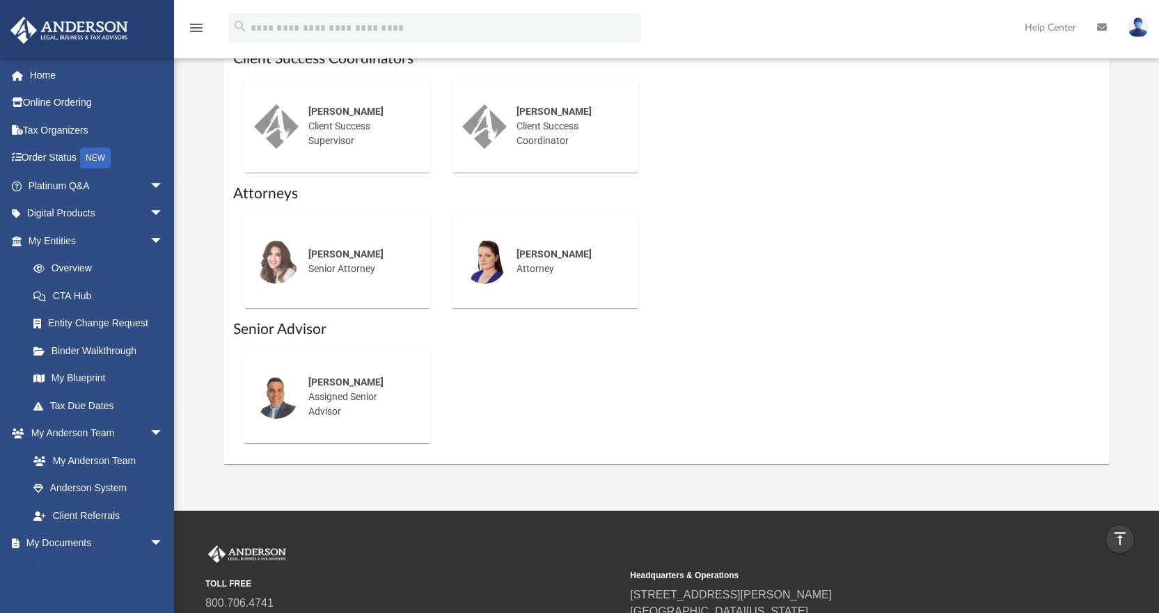
scroll to position [418, 0]
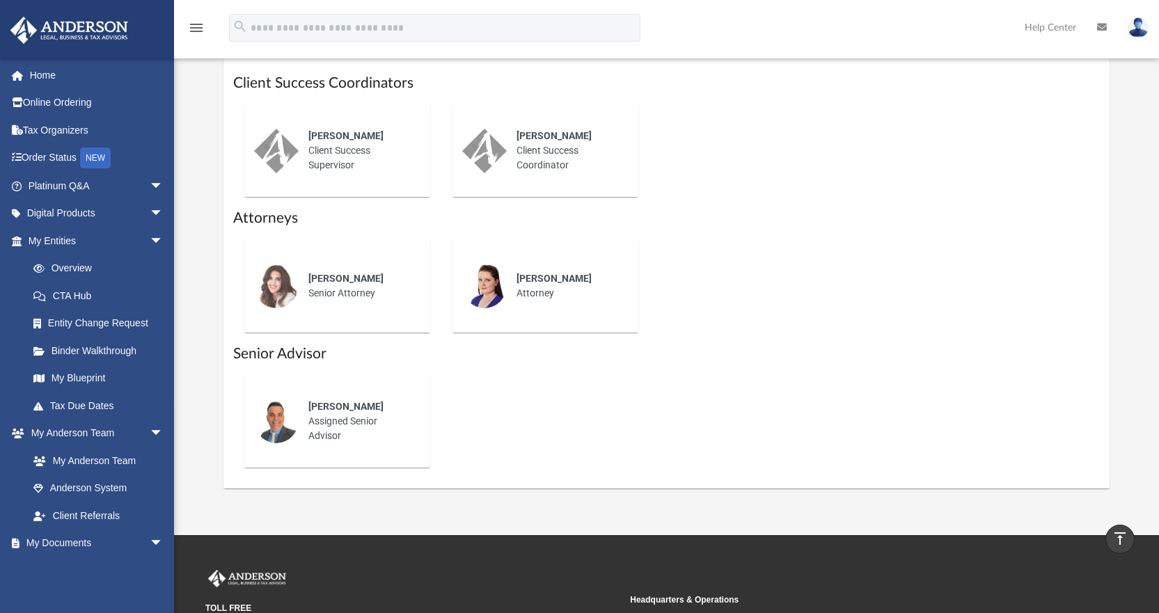
click at [200, 357] on div "Who is on my team and who will I work with: While a client of Anderson you will…" at bounding box center [666, 81] width 985 height 816
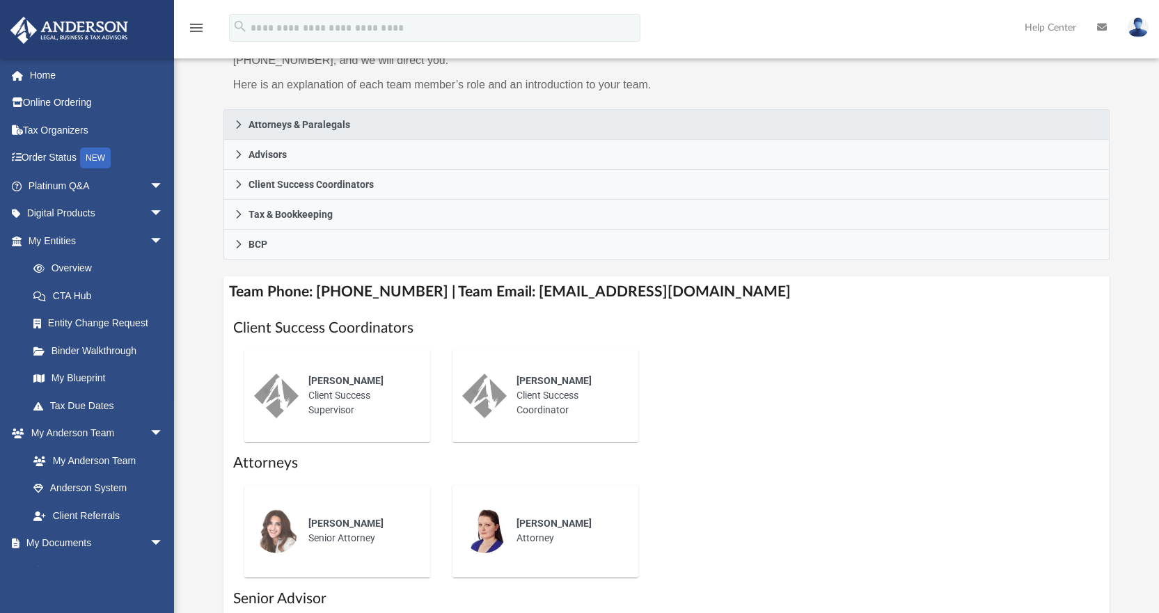
scroll to position [139, 0]
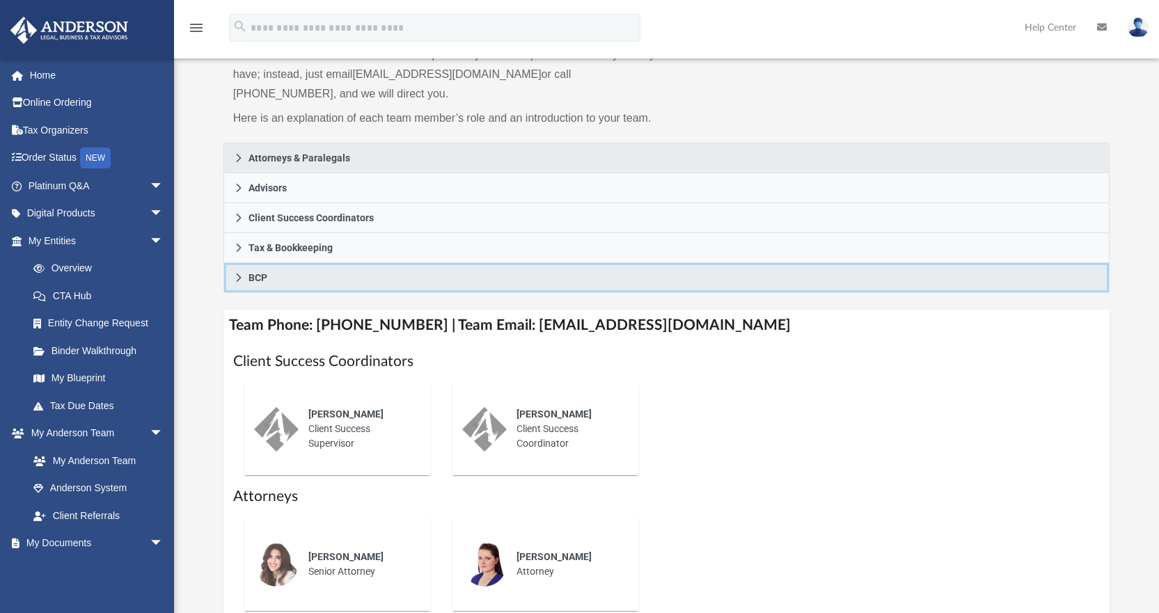
click at [226, 281] on link "BCP" at bounding box center [666, 278] width 887 height 30
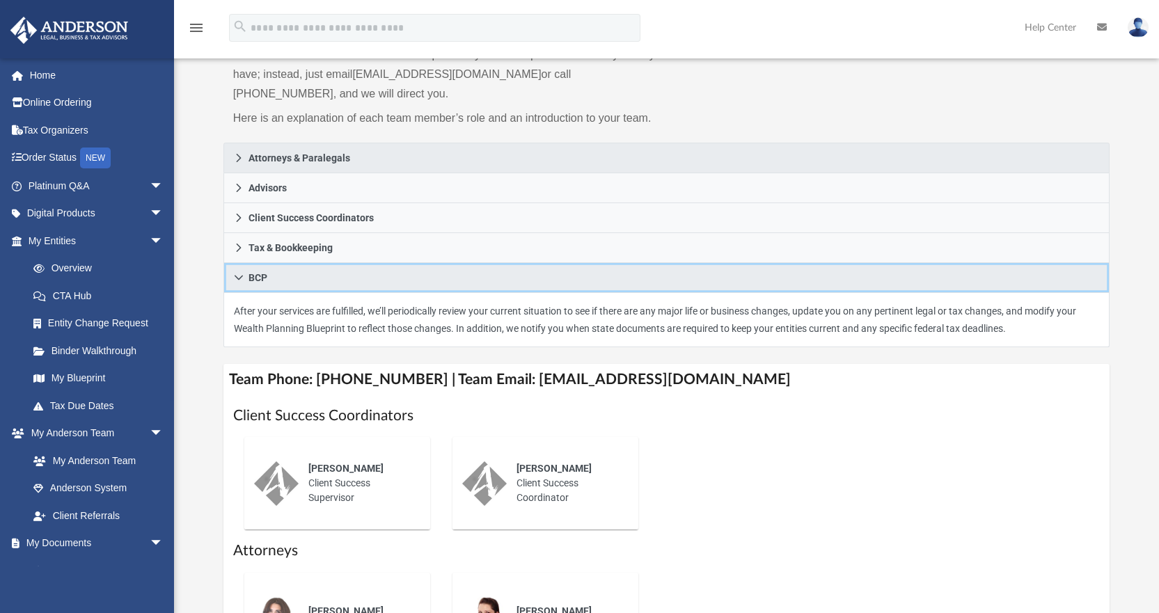
click at [236, 278] on icon at bounding box center [239, 278] width 10 height 10
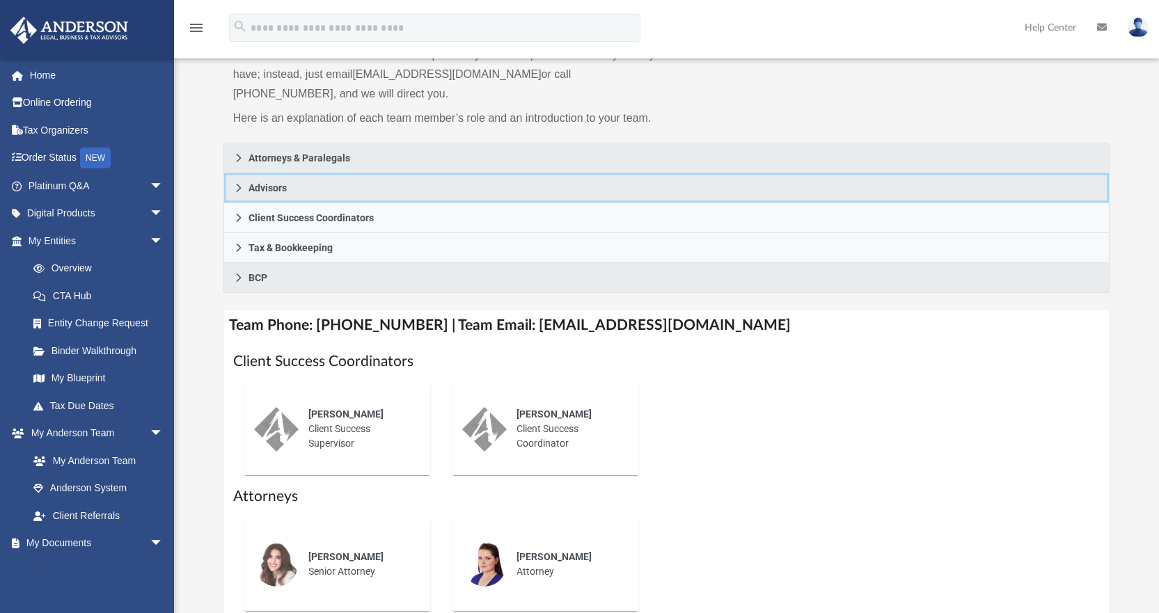
click at [237, 189] on icon at bounding box center [239, 188] width 10 height 10
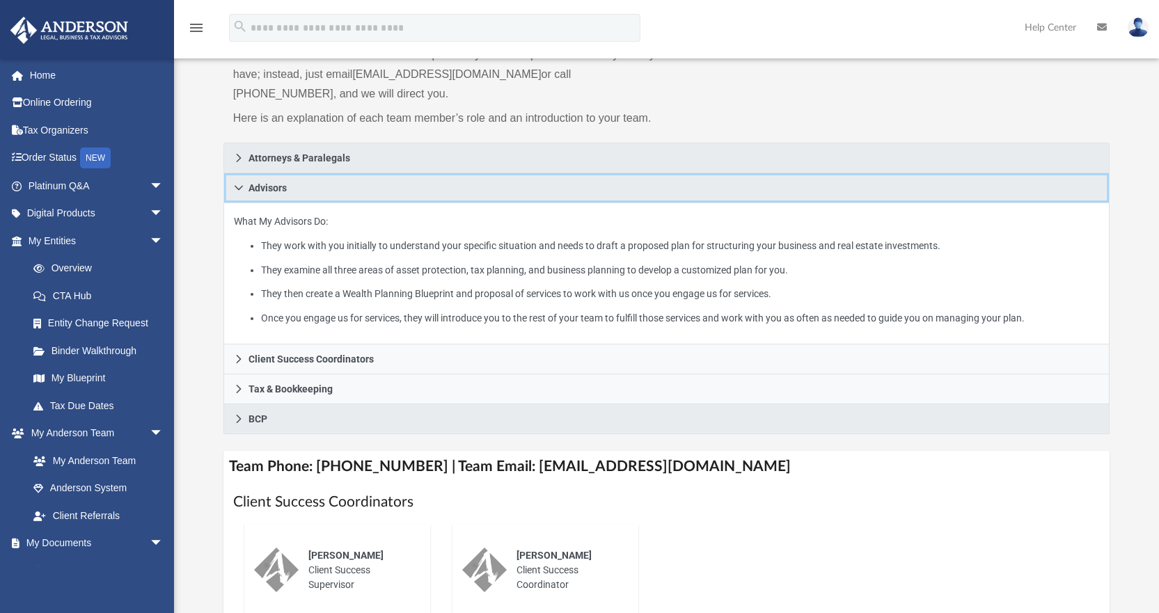
click at [237, 189] on icon at bounding box center [239, 188] width 8 height 5
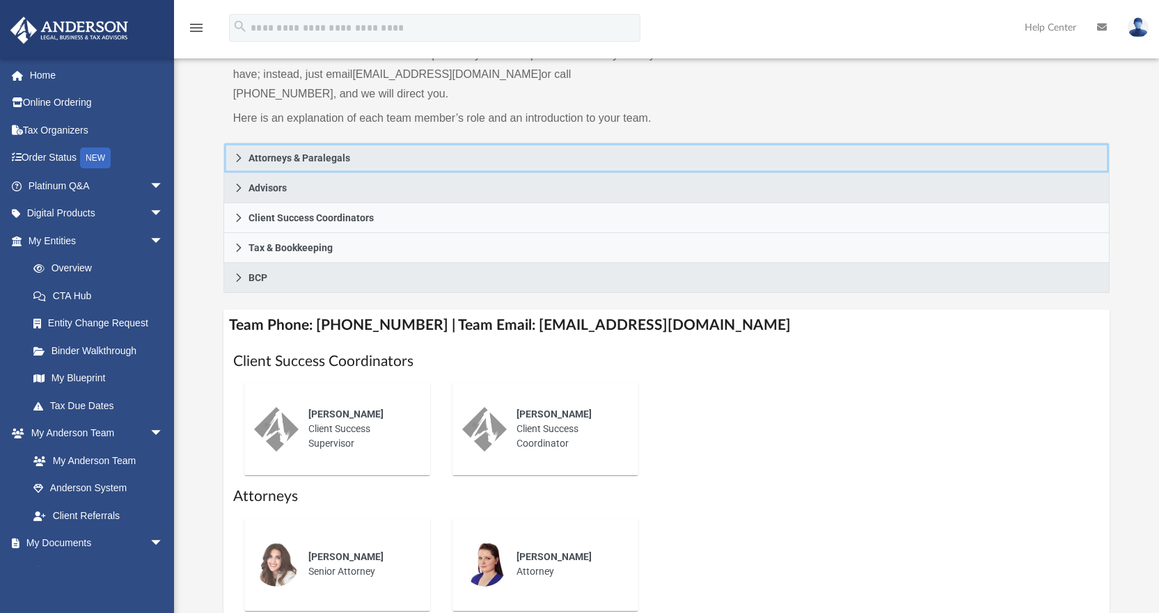
click at [247, 161] on link "Attorneys & Paralegals" at bounding box center [666, 158] width 887 height 31
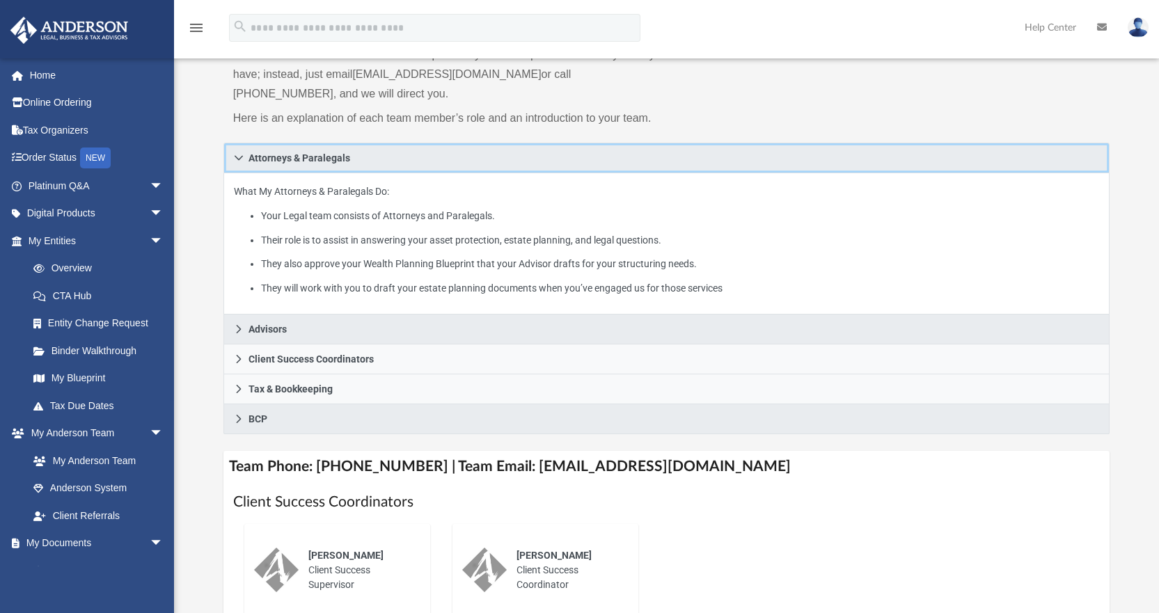
click at [247, 161] on link "Attorneys & Paralegals" at bounding box center [666, 158] width 887 height 31
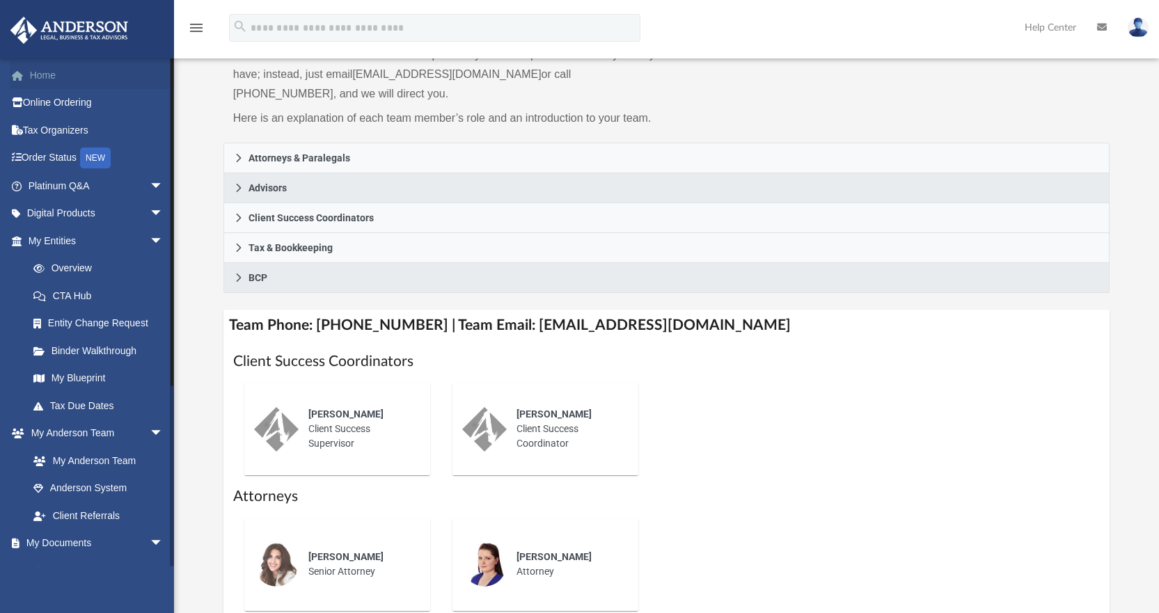
click at [49, 74] on link "Home" at bounding box center [97, 75] width 175 height 28
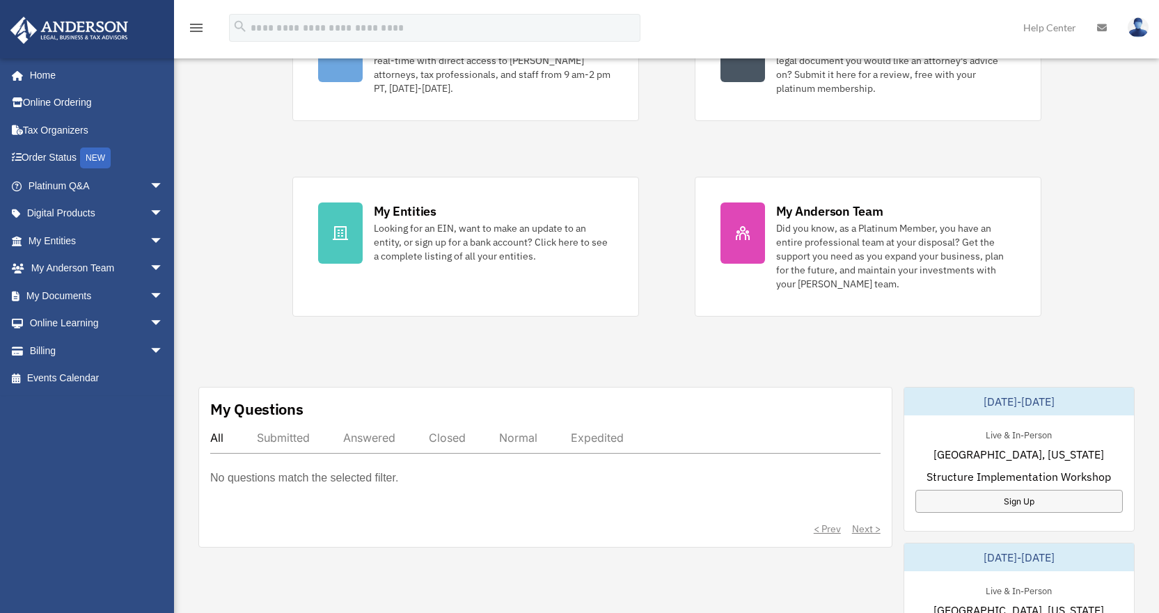
scroll to position [209, 0]
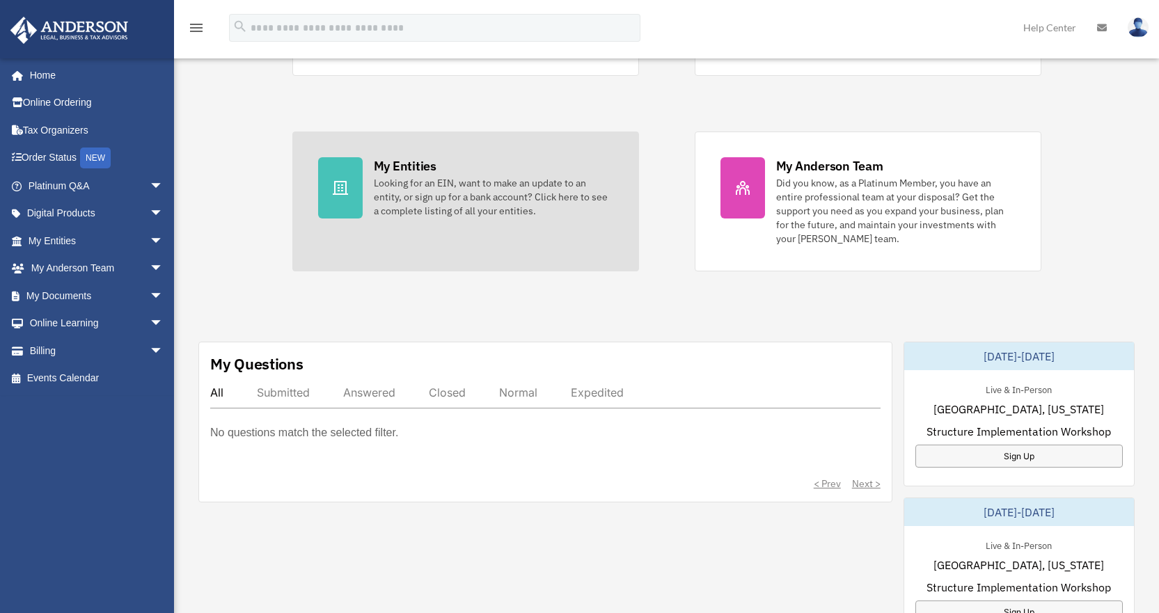
click at [472, 195] on div "Looking for an EIN, want to make an update to an entity, or sign up for a bank …" at bounding box center [493, 197] width 239 height 42
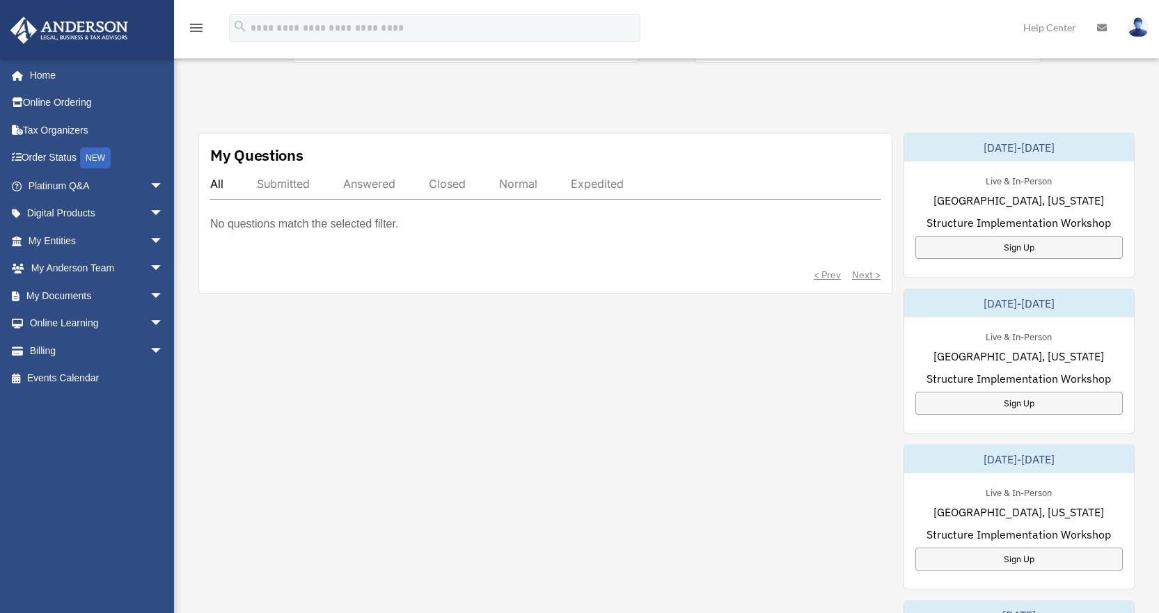
scroll to position [468, 0]
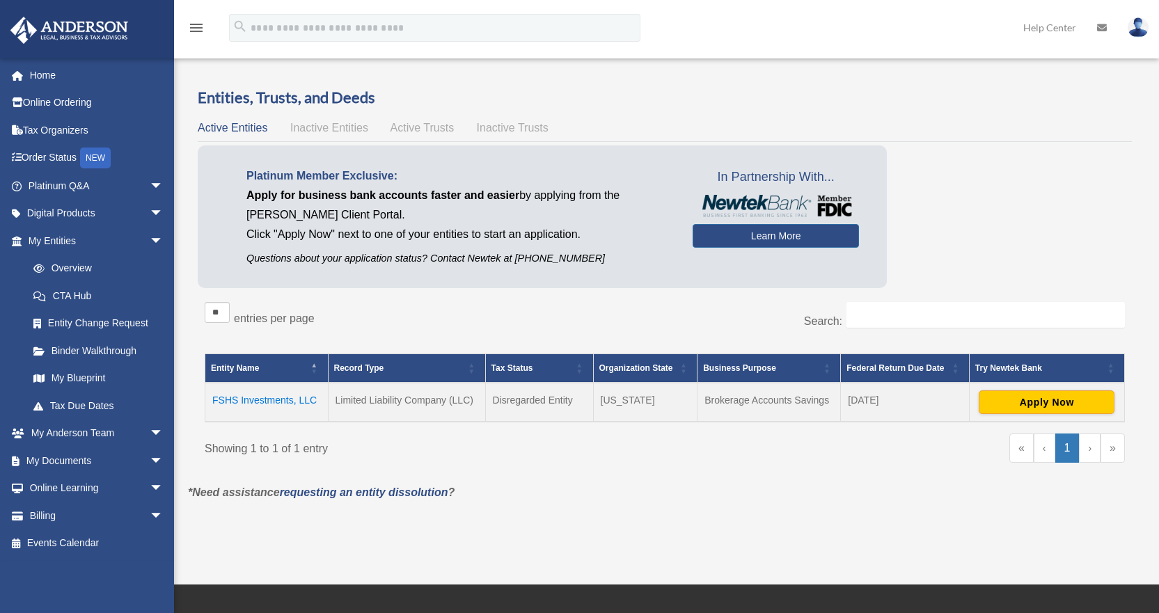
drag, startPoint x: 895, startPoint y: 400, endPoint x: 855, endPoint y: 399, distance: 39.7
click at [855, 399] on td "April 15" at bounding box center [905, 402] width 129 height 39
click at [927, 409] on td "April 15" at bounding box center [905, 402] width 129 height 39
click at [199, 290] on div "Platinum Member Exclusive: Apply for business bank accounts faster and easier b…" at bounding box center [665, 220] width 934 height 150
click at [53, 77] on link "Home" at bounding box center [97, 75] width 175 height 28
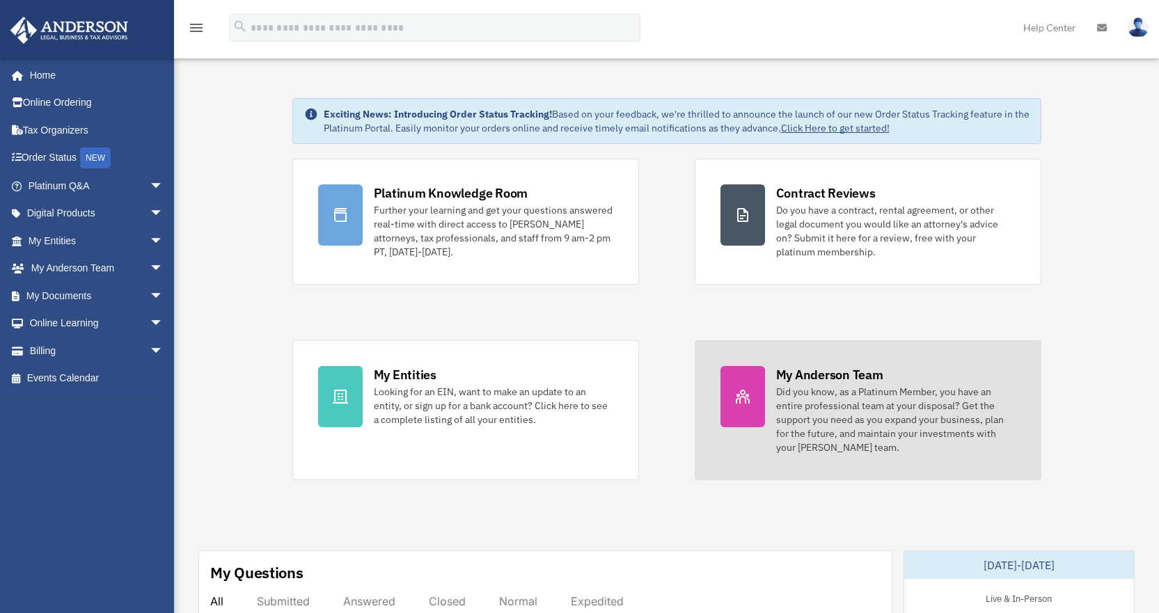
click at [827, 406] on div "Did you know, as a Platinum Member, you have an entire professional team at you…" at bounding box center [895, 420] width 239 height 70
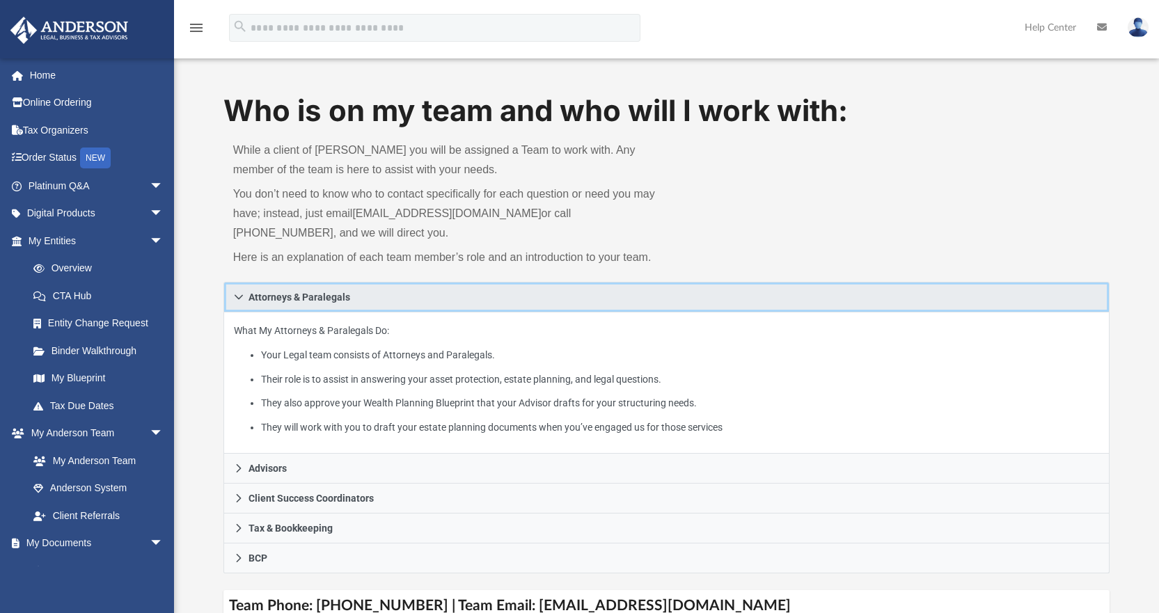
click at [236, 295] on icon at bounding box center [239, 297] width 10 height 10
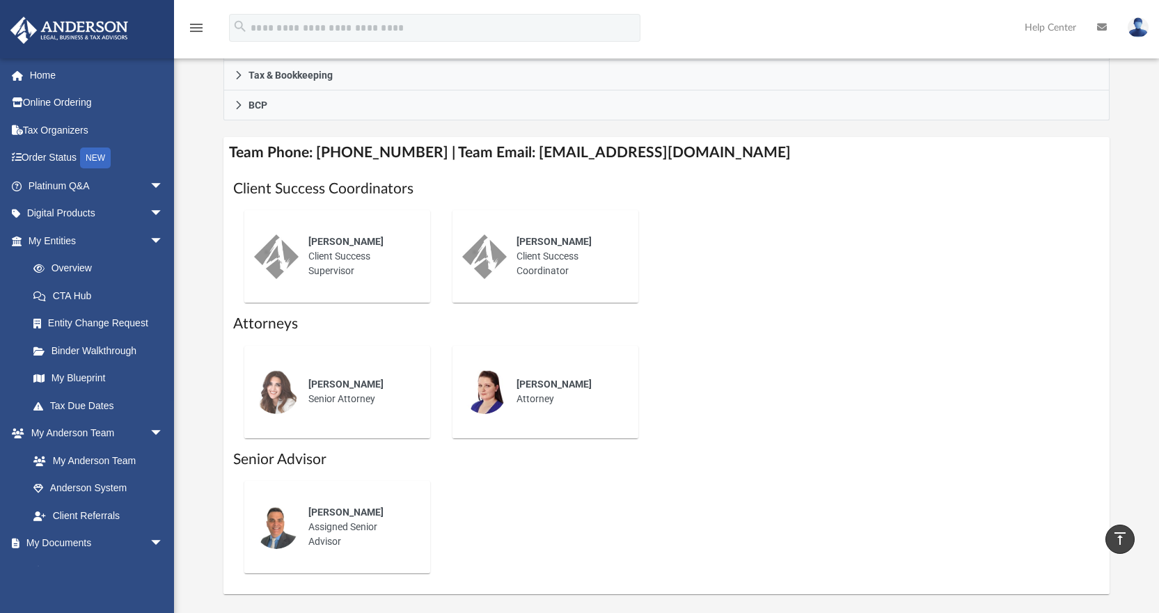
scroll to position [278, 0]
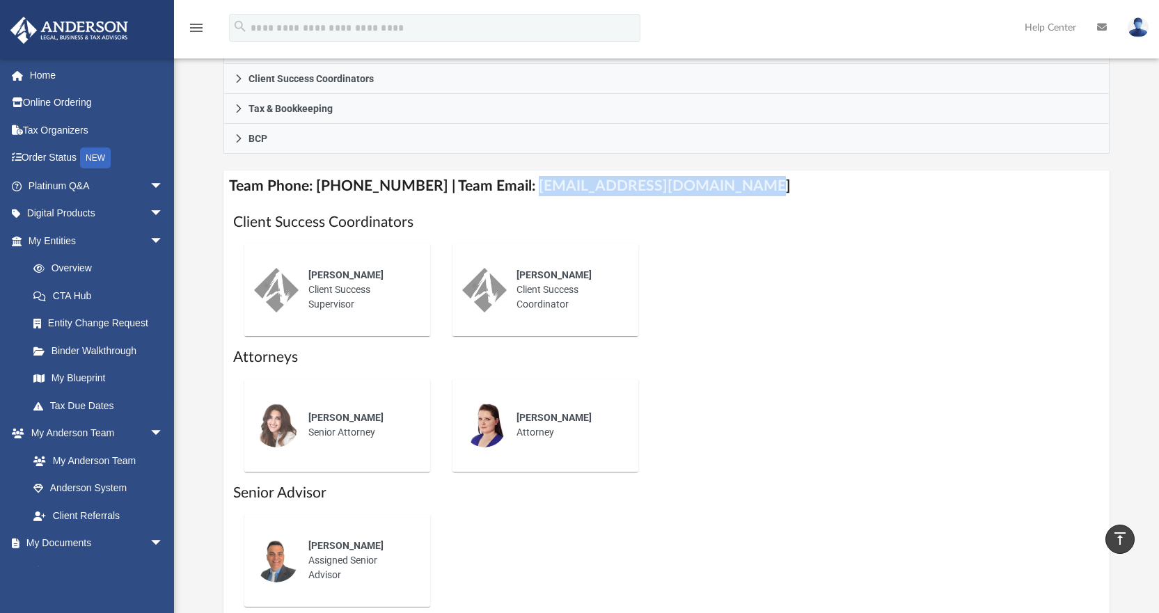
drag, startPoint x: 718, startPoint y: 185, endPoint x: 512, endPoint y: 192, distance: 206.1
click at [512, 192] on h4 "Team Phone: (725) 208-3133 | Team Email: myteam@andersonadvisors.com" at bounding box center [666, 186] width 887 height 31
copy h4 "myteam@andersonadvisors.com"
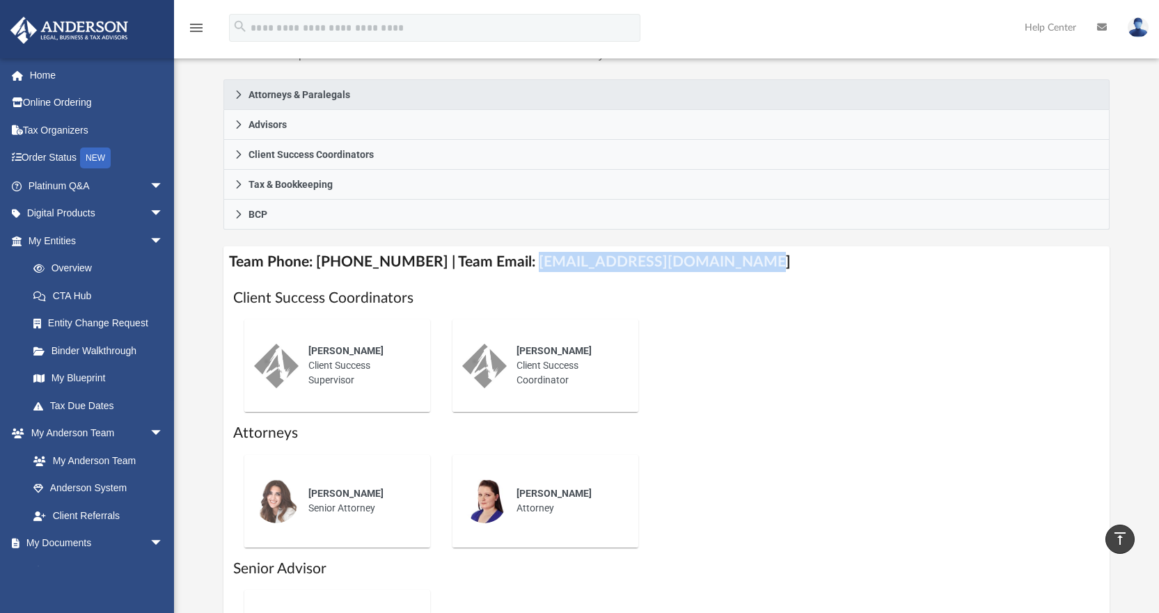
scroll to position [0, 0]
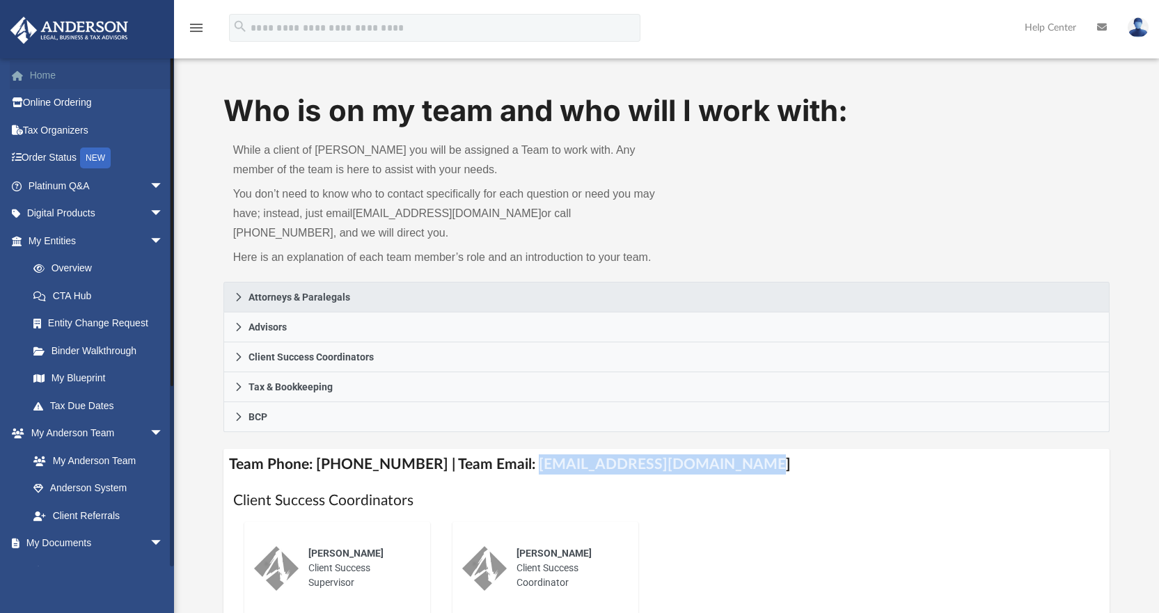
click at [62, 76] on link "Home" at bounding box center [97, 75] width 175 height 28
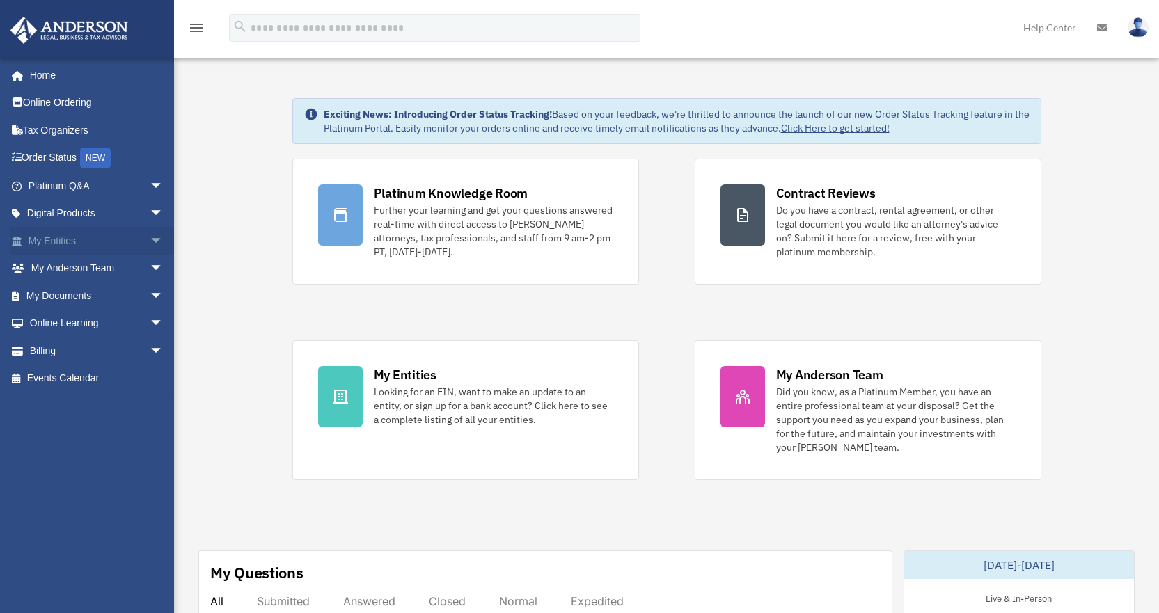
click at [66, 245] on link "My Entities arrow_drop_down" at bounding box center [97, 241] width 175 height 28
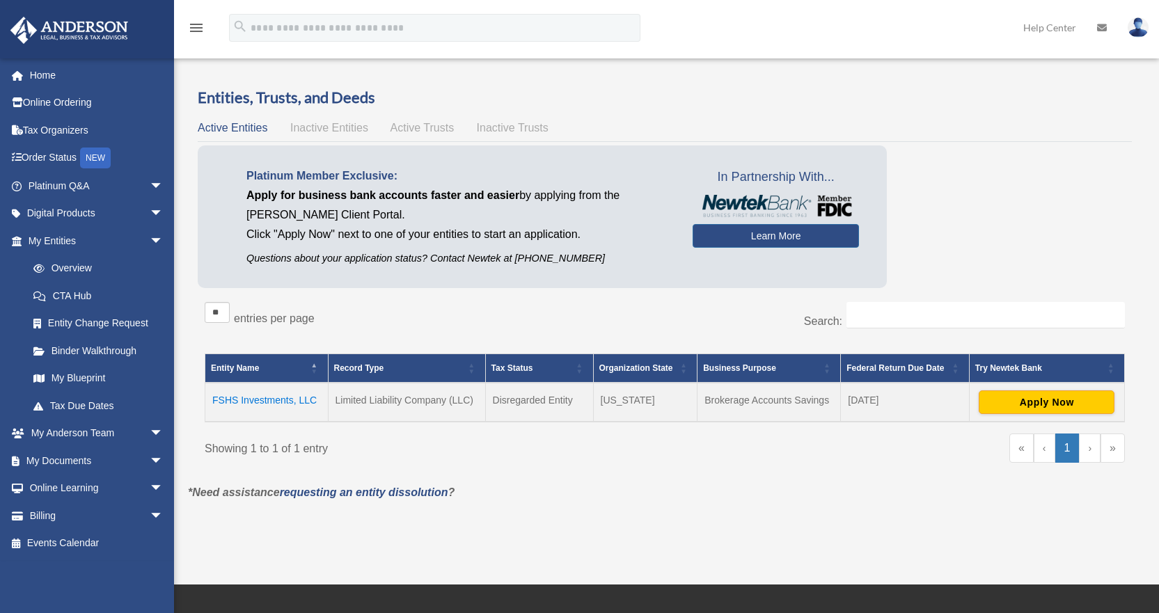
click at [191, 350] on div "Entities, Trusts, and Deeds Active Entities Inactive Entities Active Trusts Ina…" at bounding box center [664, 285] width 953 height 396
click at [329, 131] on span "Inactive Entities" at bounding box center [329, 128] width 78 height 12
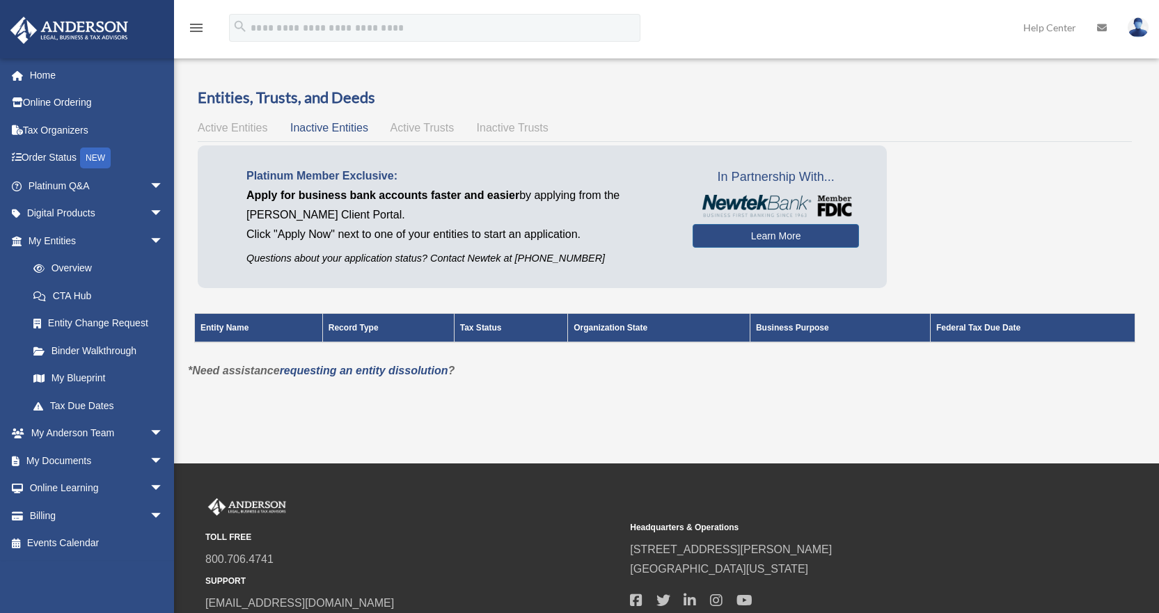
click at [419, 123] on span "Active Trusts" at bounding box center [422, 128] width 64 height 12
click at [240, 130] on span "Active Entities" at bounding box center [233, 128] width 70 height 12
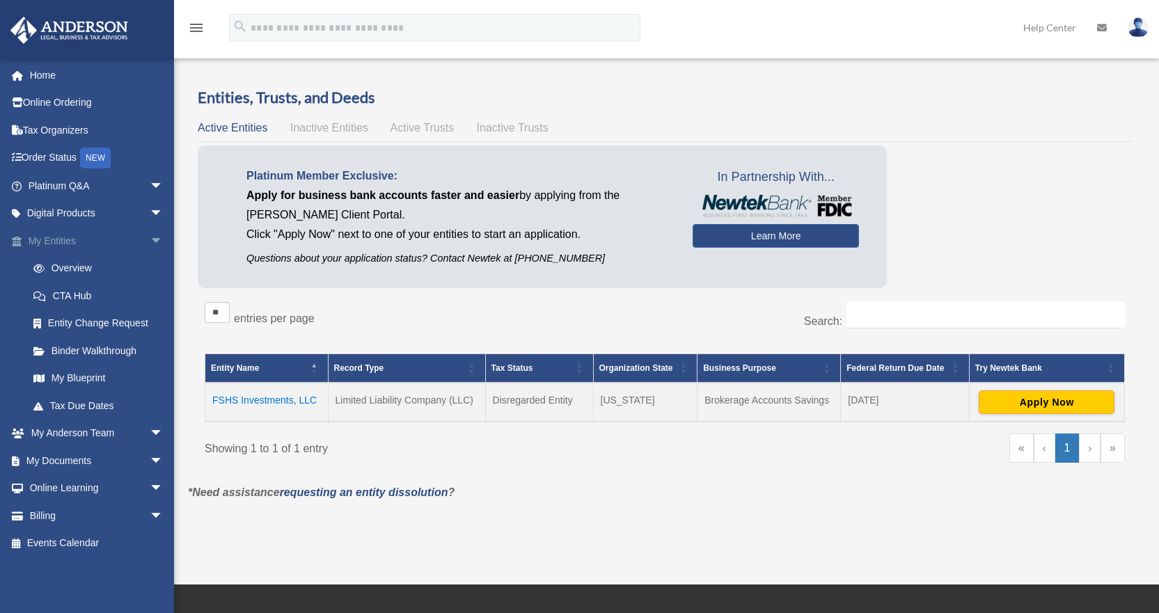
click at [152, 239] on span "arrow_drop_down" at bounding box center [164, 241] width 28 height 29
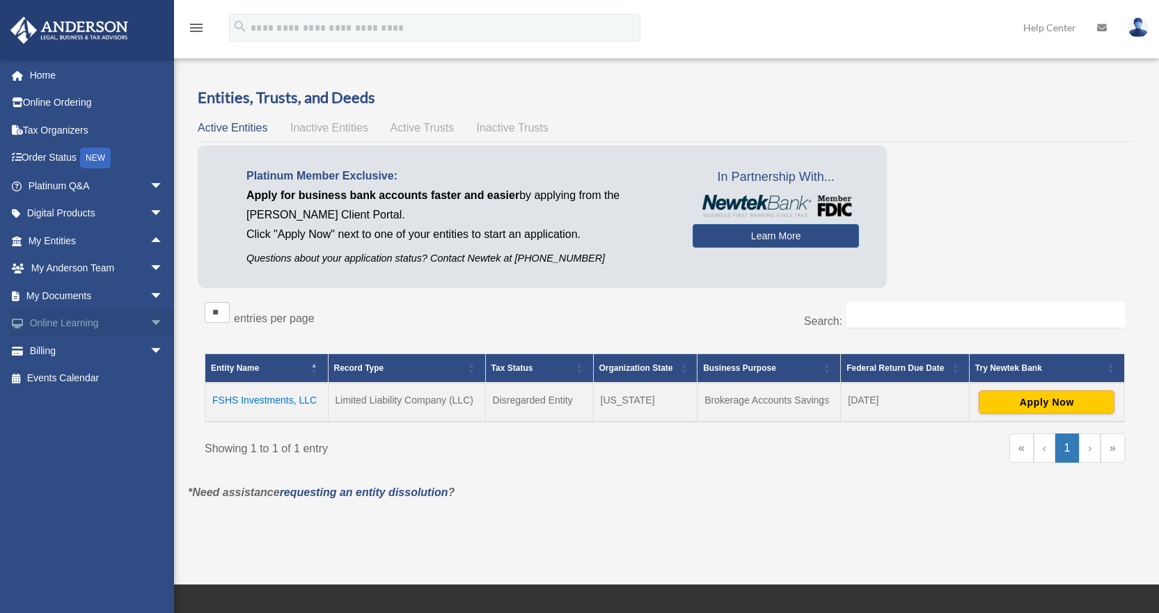
click at [150, 321] on span "arrow_drop_down" at bounding box center [164, 324] width 28 height 29
click at [150, 292] on span "arrow_drop_down" at bounding box center [164, 296] width 28 height 29
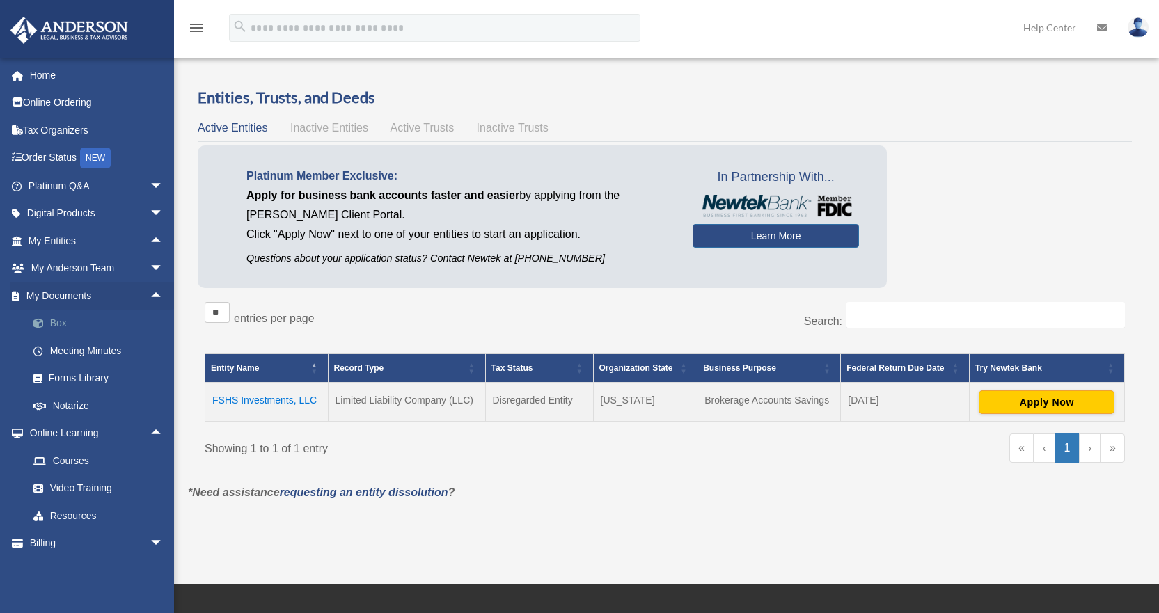
click at [84, 324] on link "Box" at bounding box center [101, 324] width 165 height 28
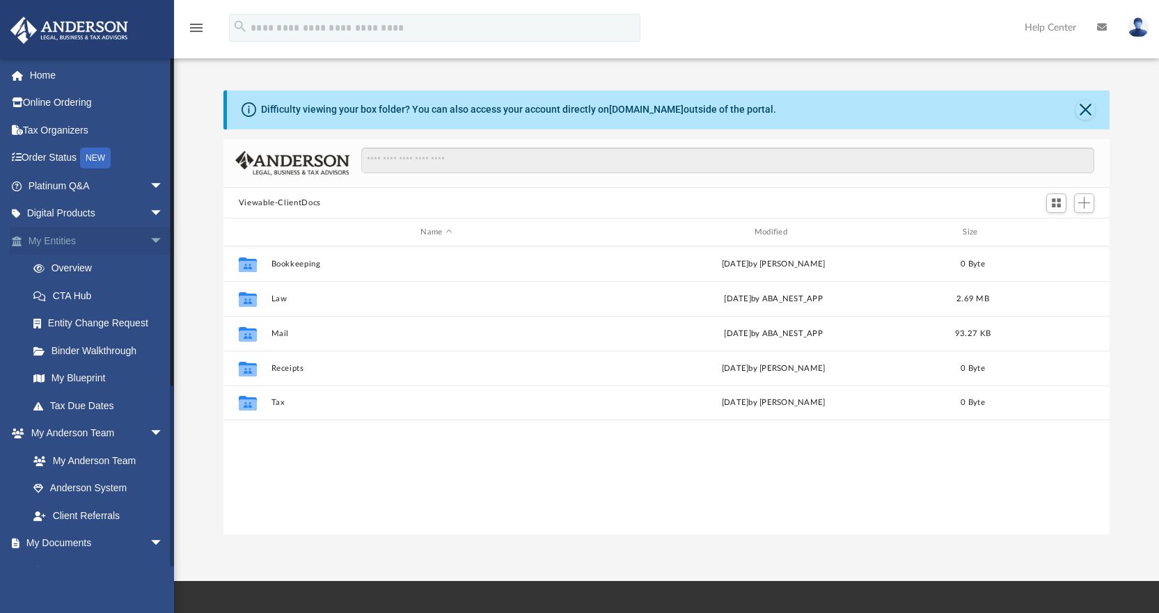
scroll to position [306, 876]
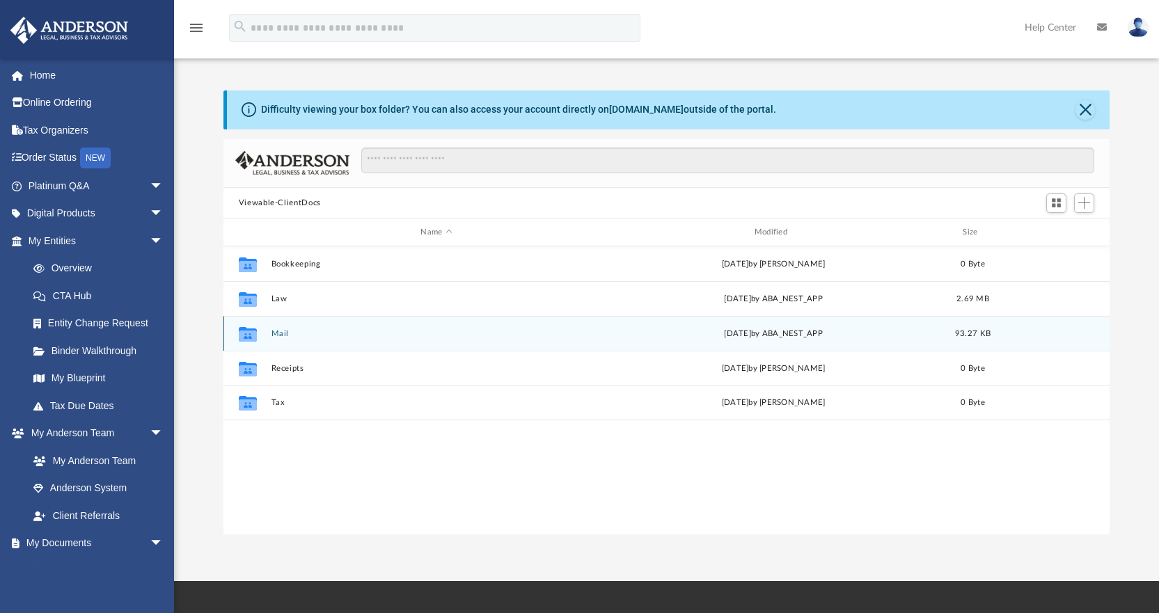
click at [674, 328] on div "Wed Jun 25 2025 by ABA_NEST_APP" at bounding box center [773, 334] width 331 height 13
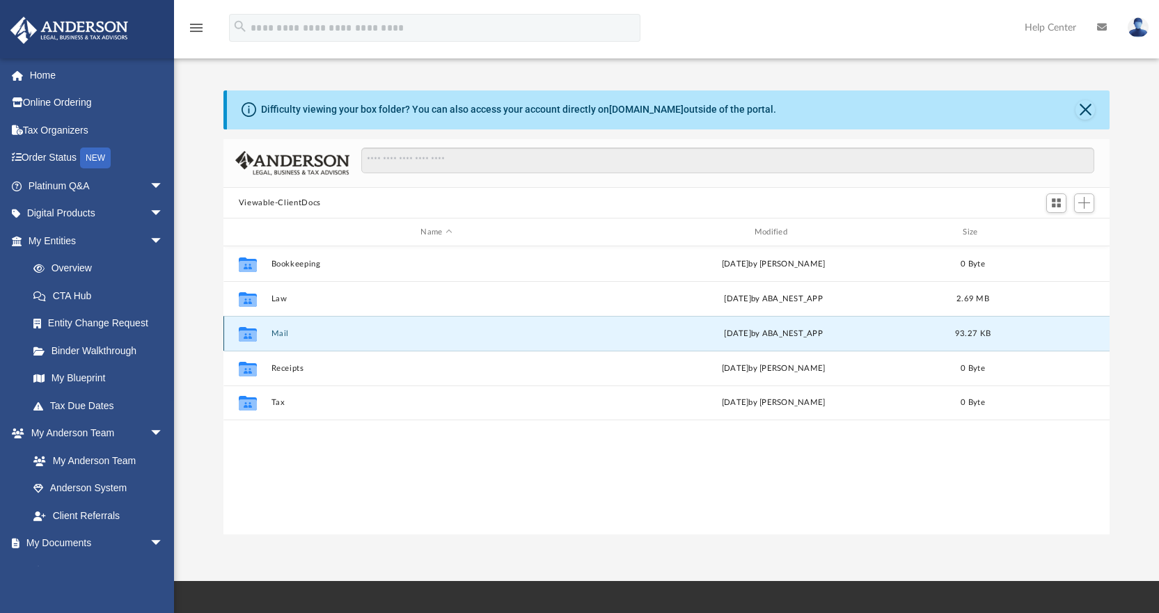
click at [277, 332] on button "Mail" at bounding box center [436, 333] width 331 height 9
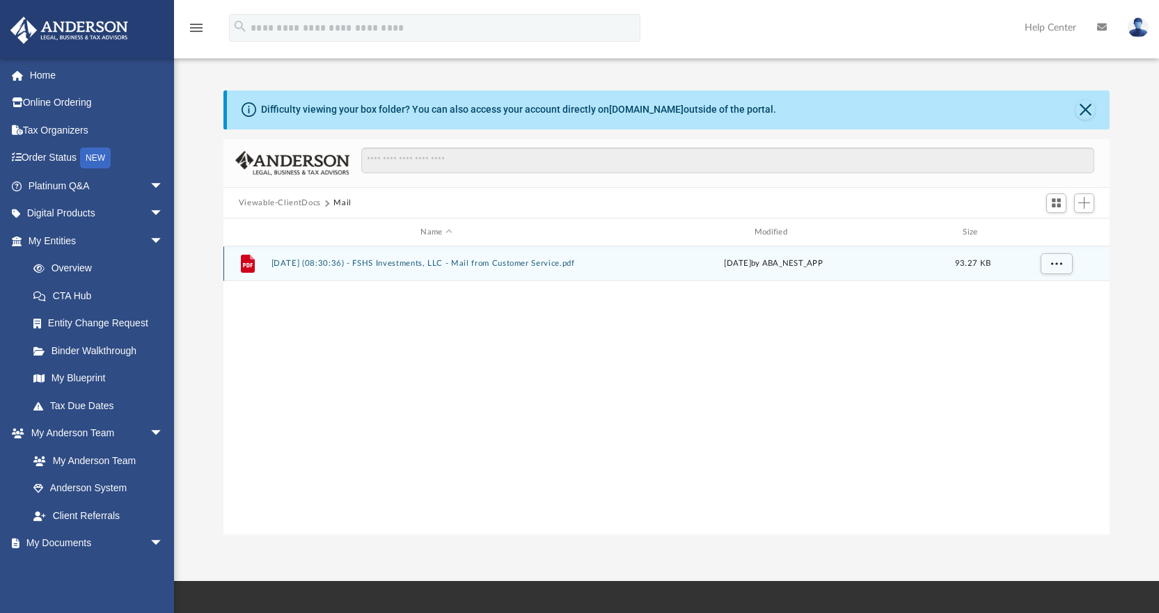
click at [429, 267] on button "2025.06.25 (08:30:36) - FSHS Investments, LLC - Mail from Customer Service.pdf" at bounding box center [436, 264] width 331 height 9
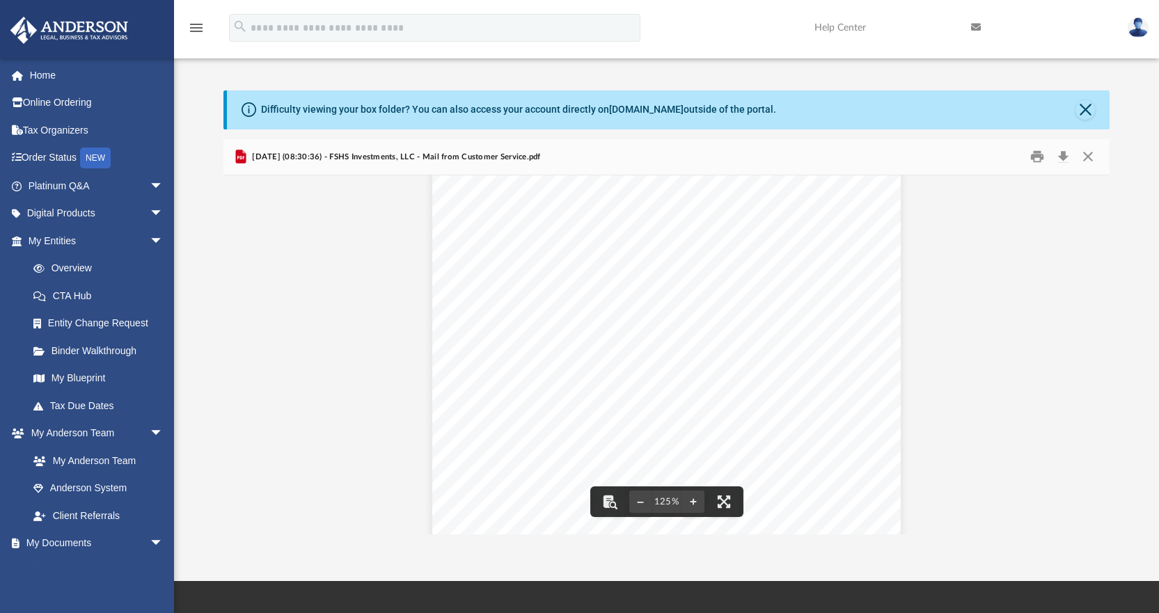
scroll to position [0, 0]
click at [1092, 111] on button "Close" at bounding box center [1084, 109] width 19 height 19
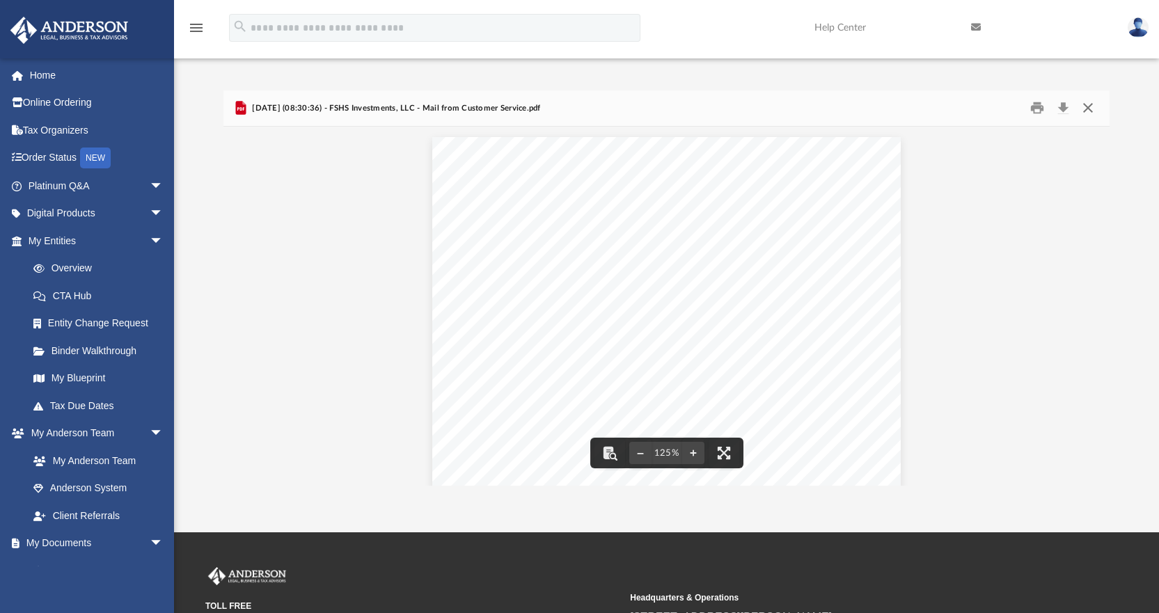
click at [1095, 104] on button "Close" at bounding box center [1087, 108] width 25 height 22
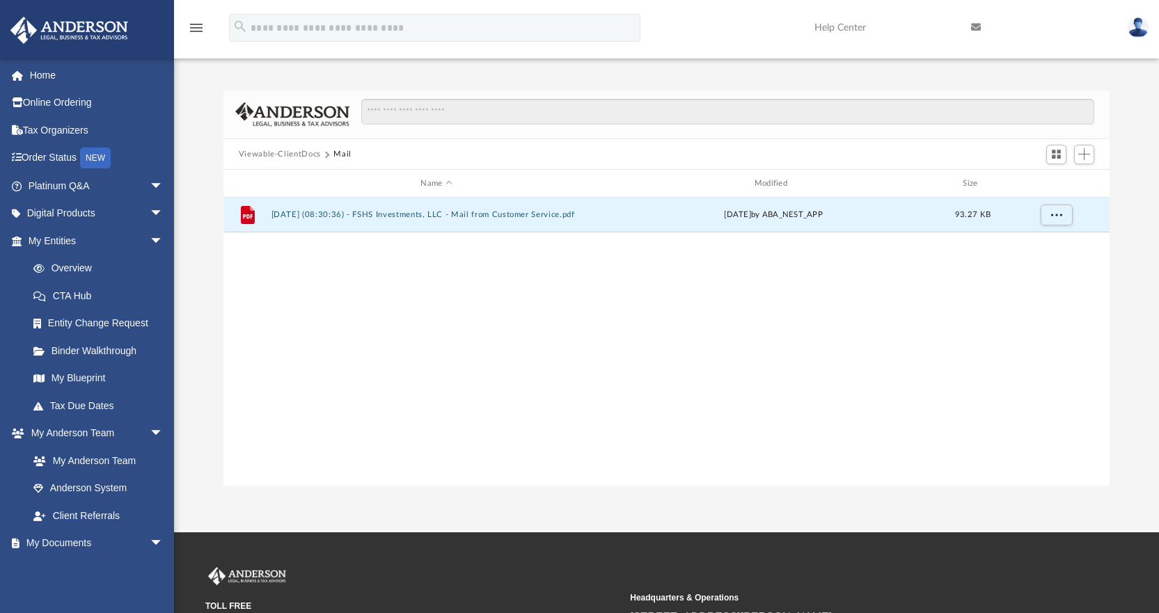
click at [290, 157] on button "Viewable-ClientDocs" at bounding box center [280, 154] width 82 height 13
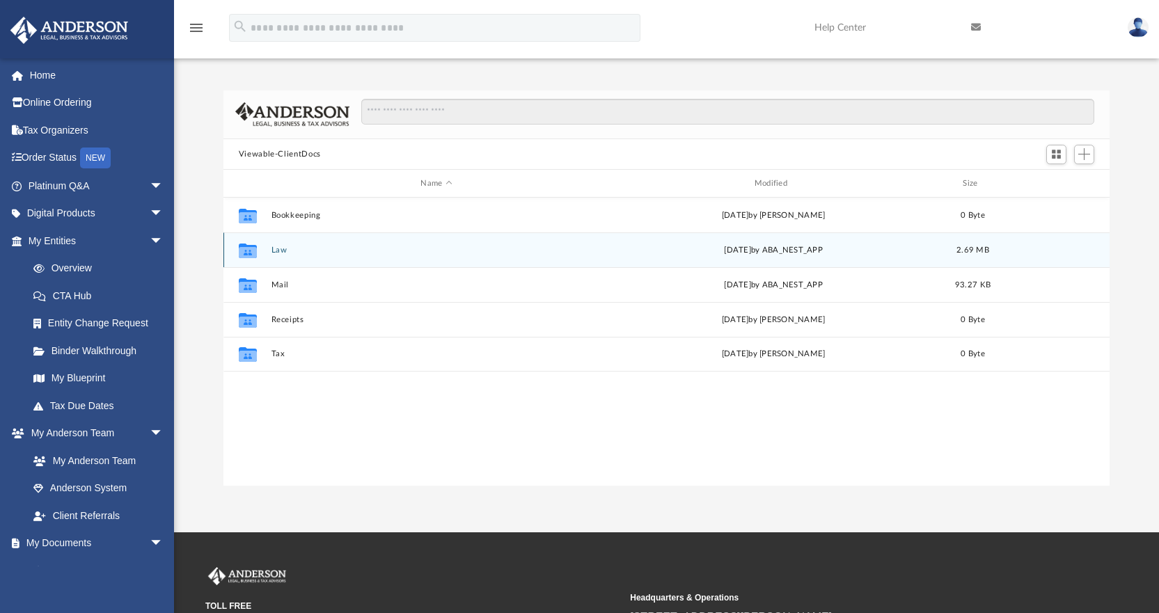
click at [592, 251] on button "Law" at bounding box center [436, 250] width 331 height 9
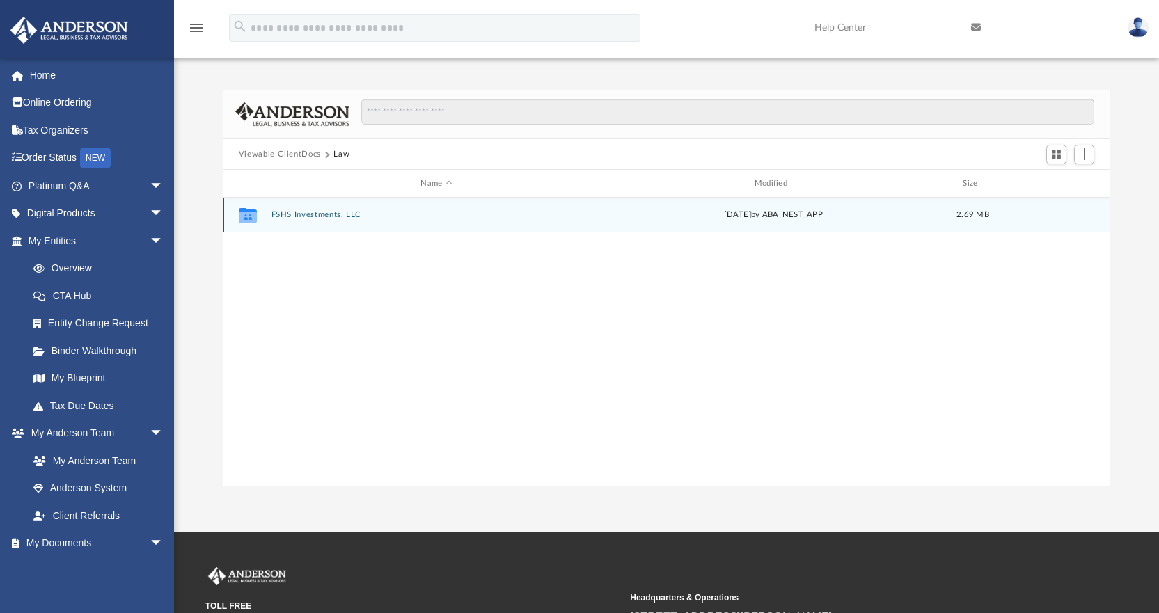
click at [334, 214] on button "FSHS Investments, LLC" at bounding box center [436, 215] width 331 height 9
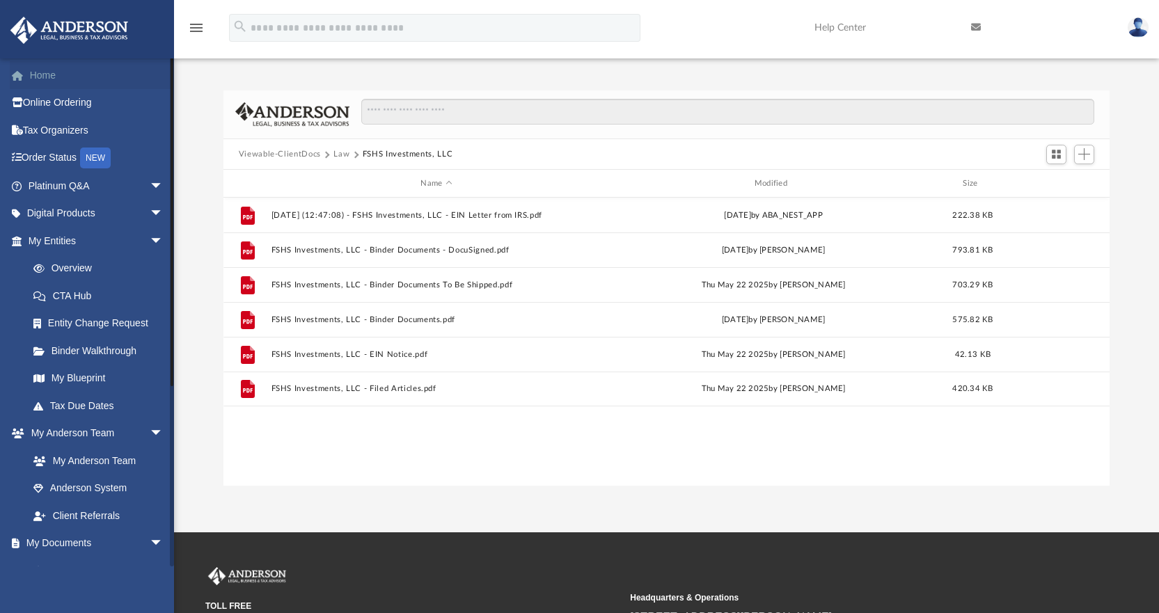
click at [76, 84] on link "Home" at bounding box center [97, 75] width 175 height 28
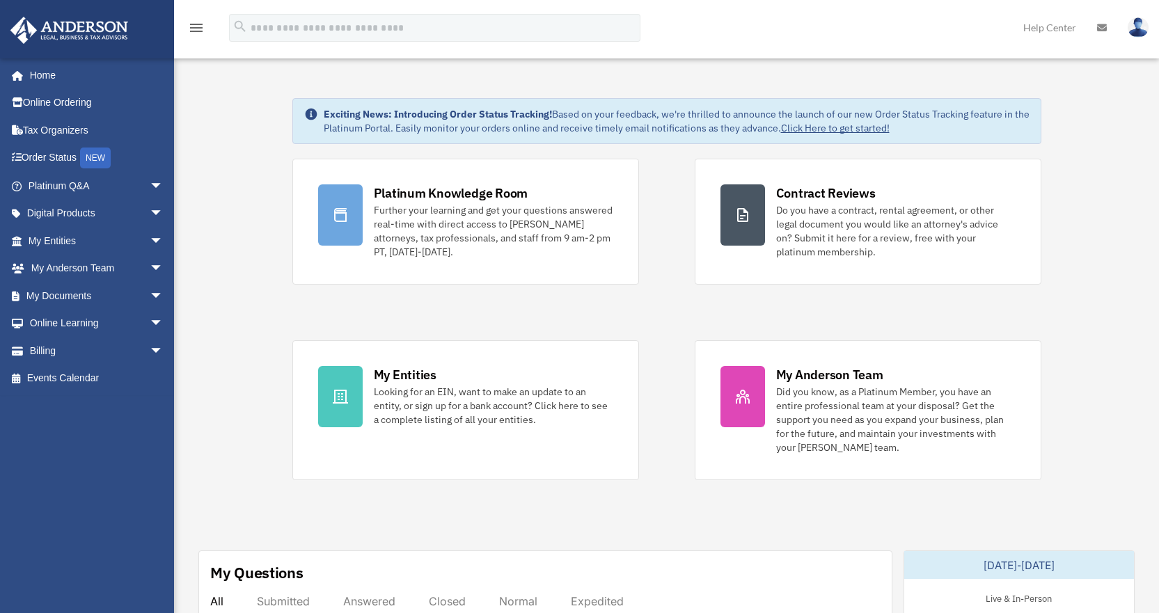
click at [113, 68] on link "Home" at bounding box center [97, 75] width 175 height 28
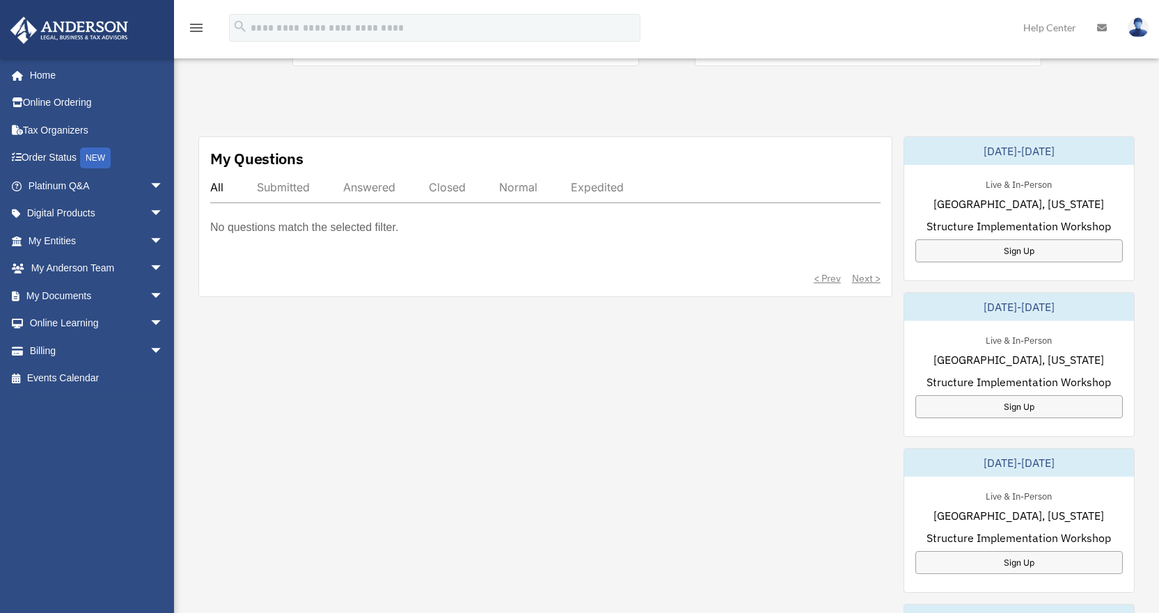
scroll to position [418, 0]
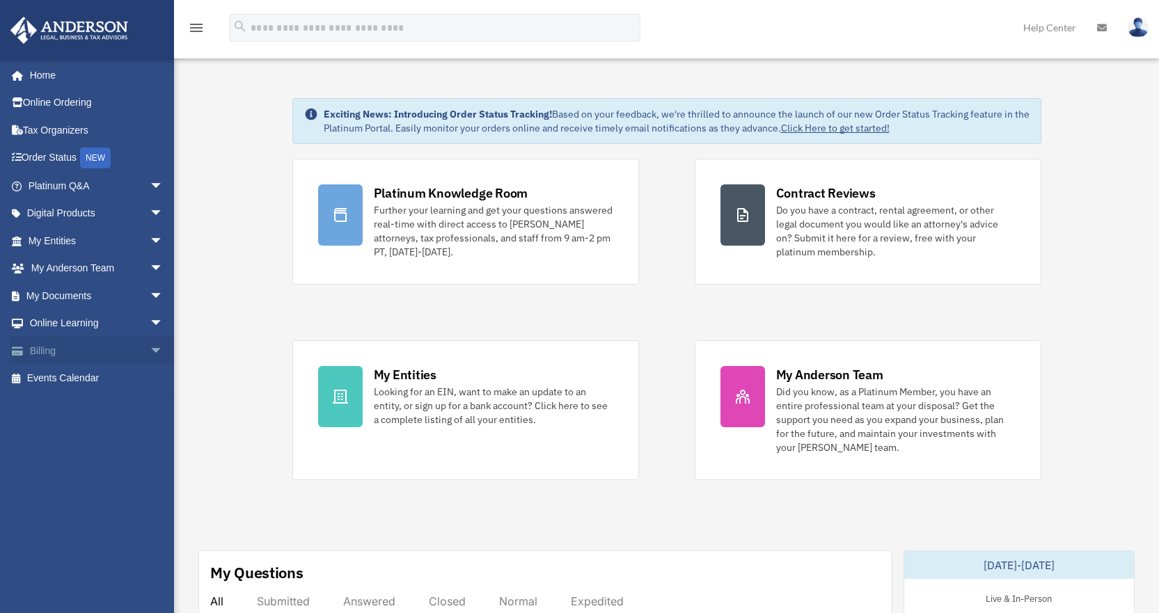
click at [83, 349] on link "Billing arrow_drop_down" at bounding box center [97, 351] width 175 height 28
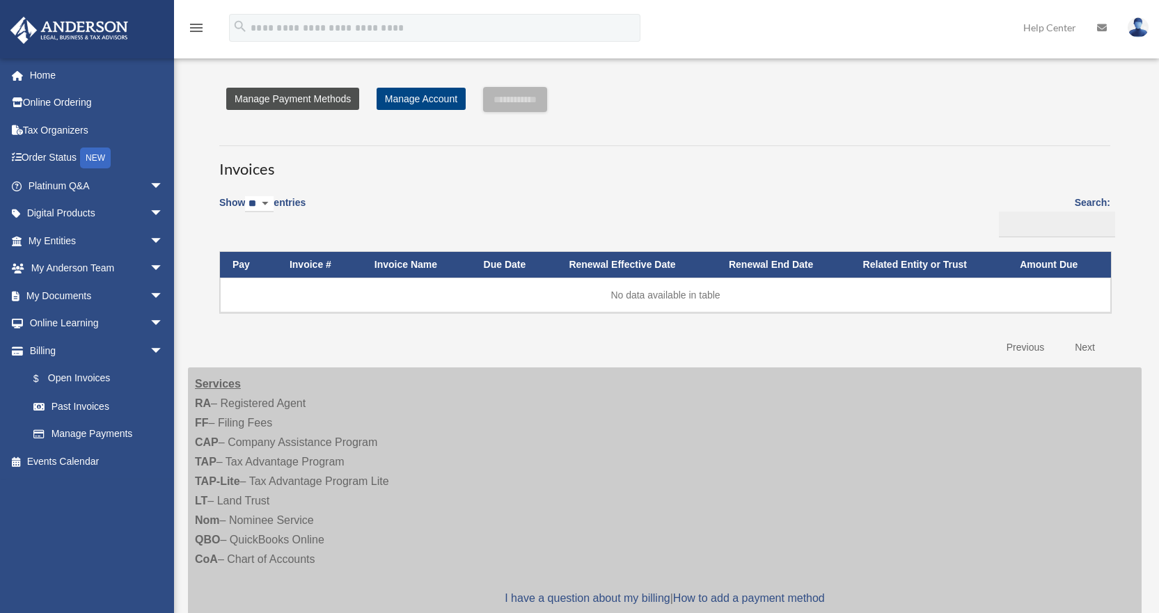
click at [275, 100] on link "Manage Payment Methods" at bounding box center [292, 99] width 133 height 22
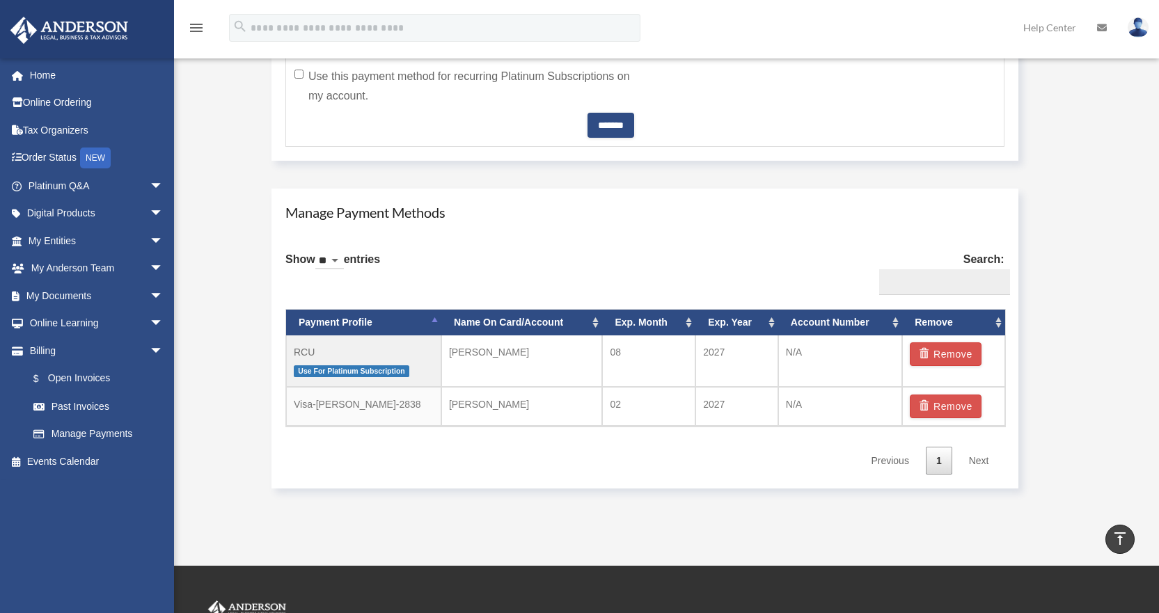
scroll to position [696, 0]
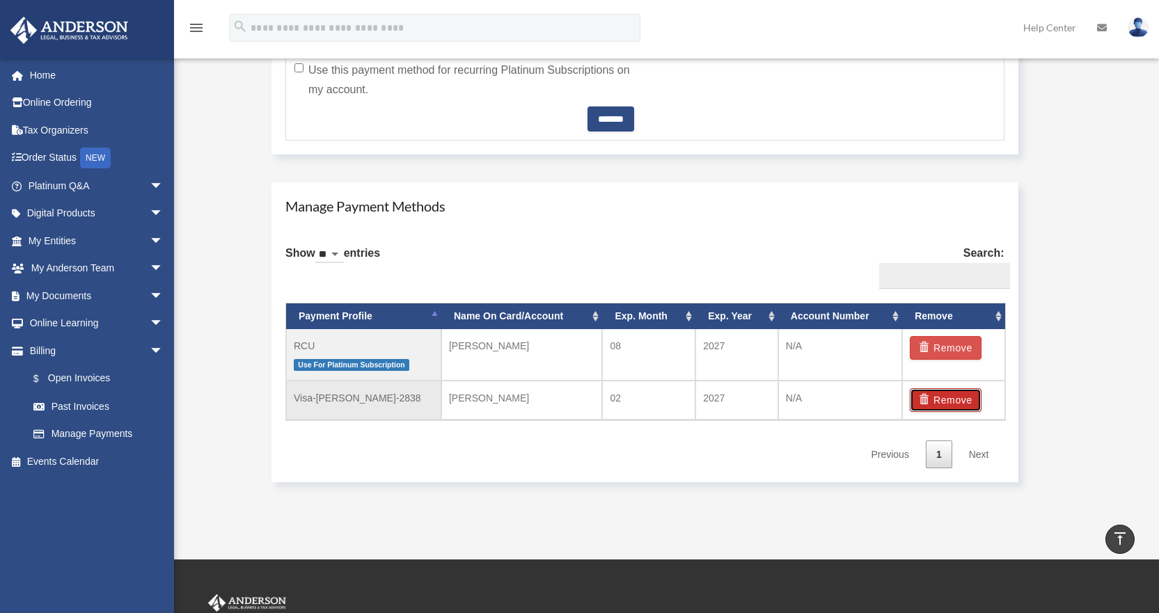
click at [956, 395] on button "Remove" at bounding box center [946, 400] width 72 height 24
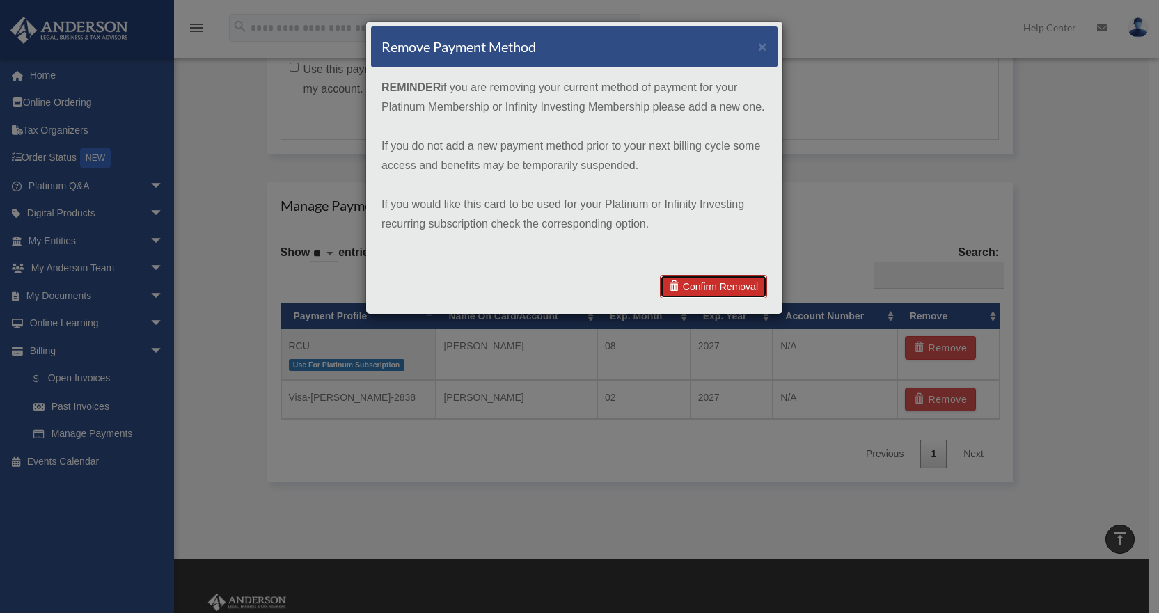
click at [746, 283] on link "Confirm Removal" at bounding box center [713, 287] width 107 height 24
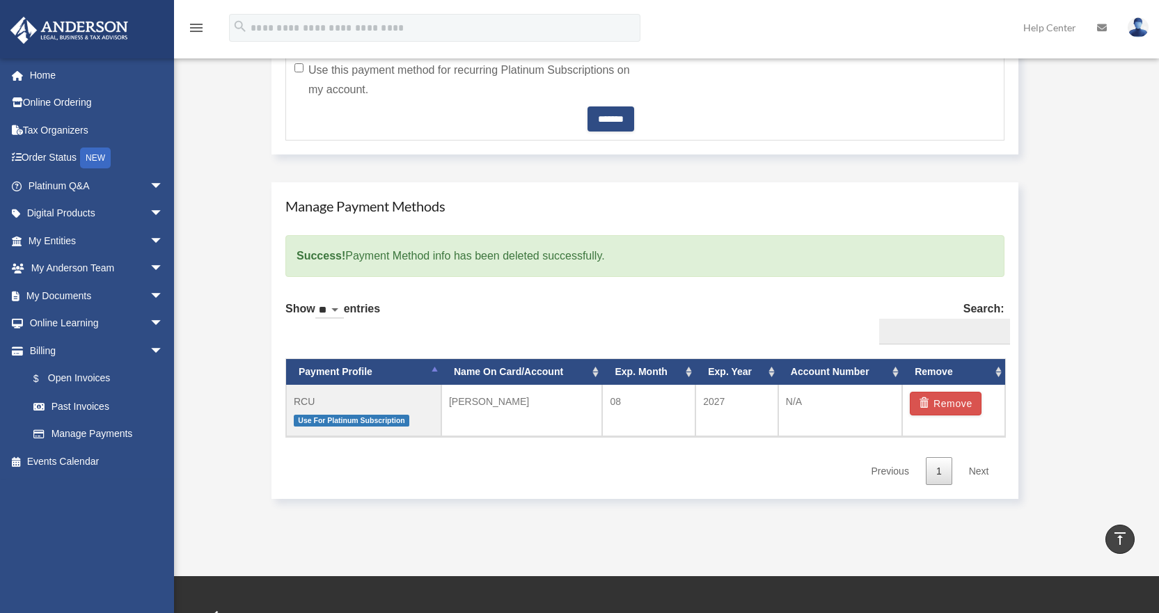
click at [278, 335] on div "Manage Payment Methods Success! Payment Method info has been deleted successful…" at bounding box center [644, 340] width 747 height 317
click at [278, 341] on div "Manage Payment Methods Success! Payment Method info has been deleted successful…" at bounding box center [644, 340] width 747 height 317
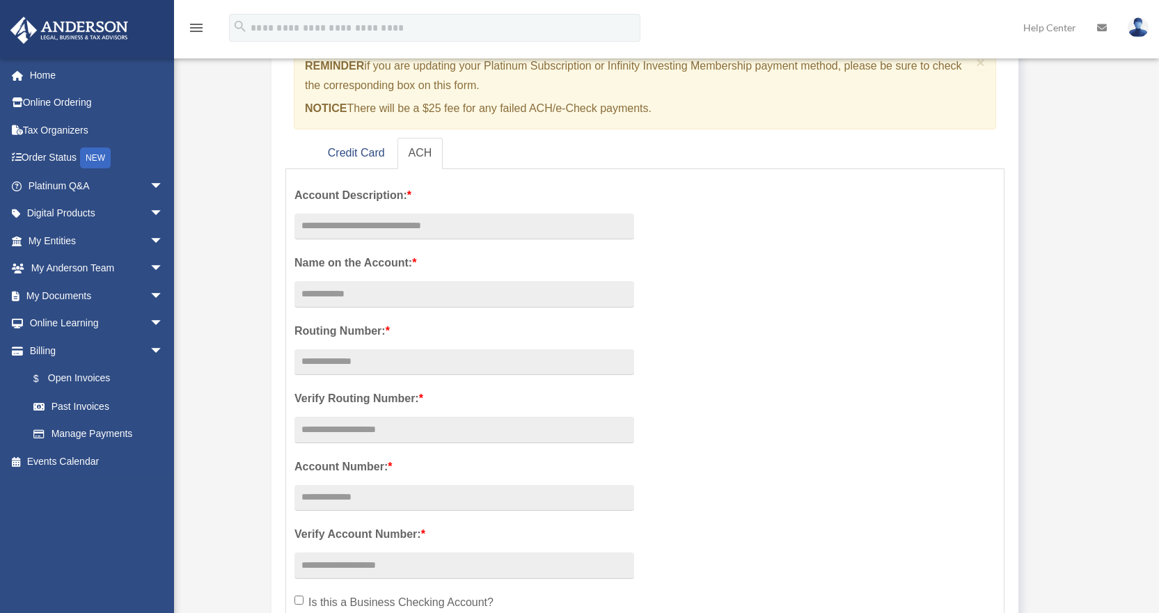
scroll to position [0, 0]
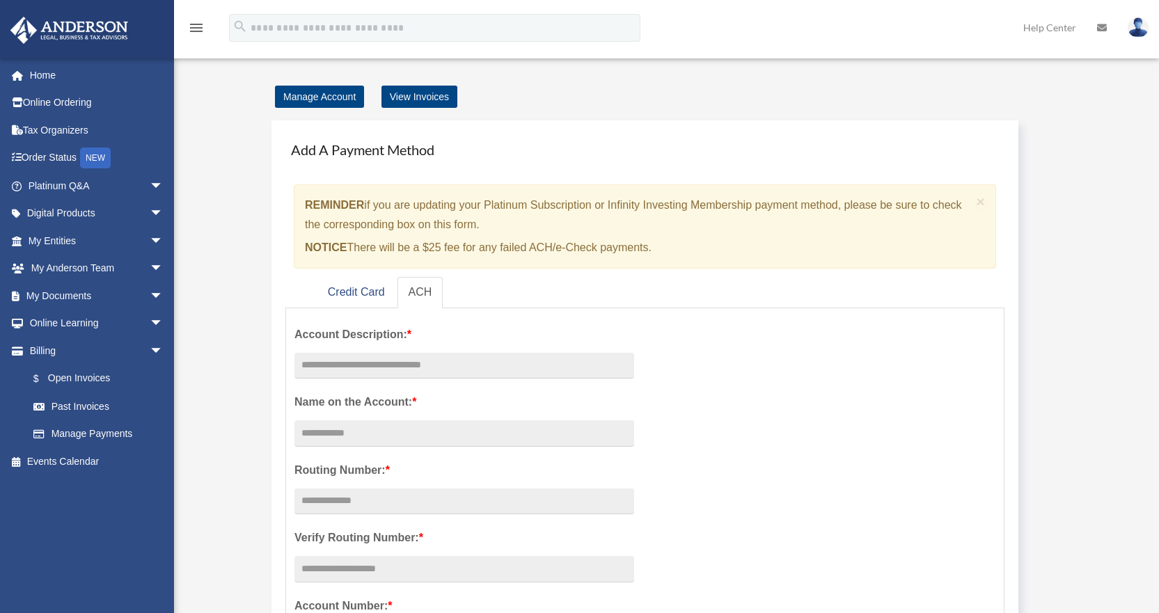
click at [278, 294] on div "Add A Payment Method × REMINDER if you are updating your Platinum Subscription …" at bounding box center [644, 485] width 747 height 730
click at [338, 293] on link "Credit Card" at bounding box center [356, 292] width 79 height 31
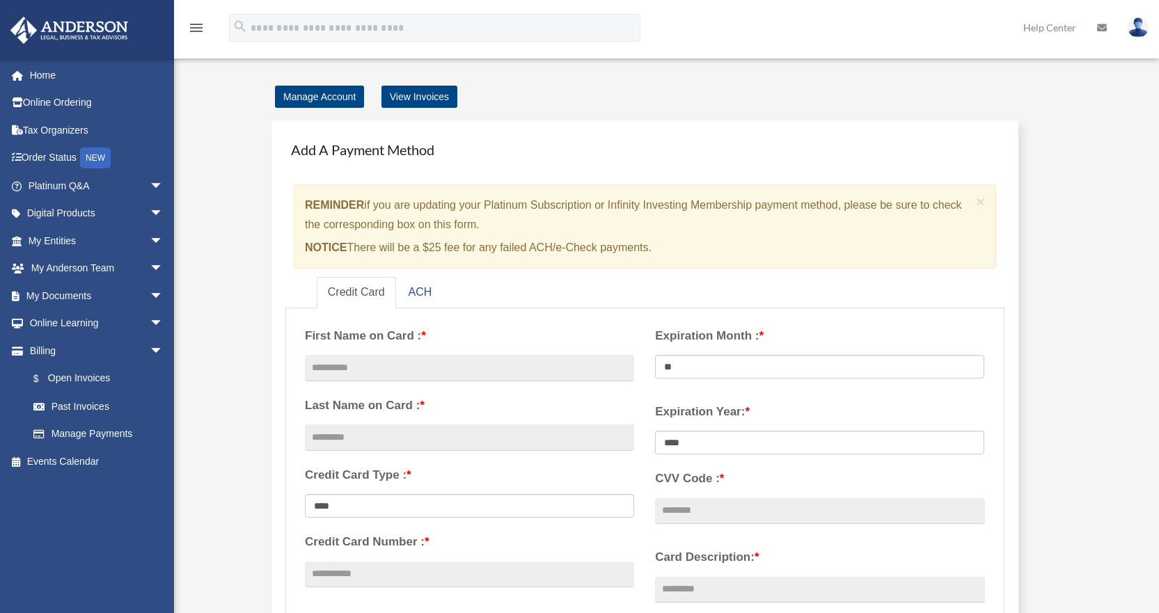
click at [292, 347] on form "**********" at bounding box center [644, 561] width 719 height 507
click at [55, 79] on link "Home" at bounding box center [97, 75] width 175 height 28
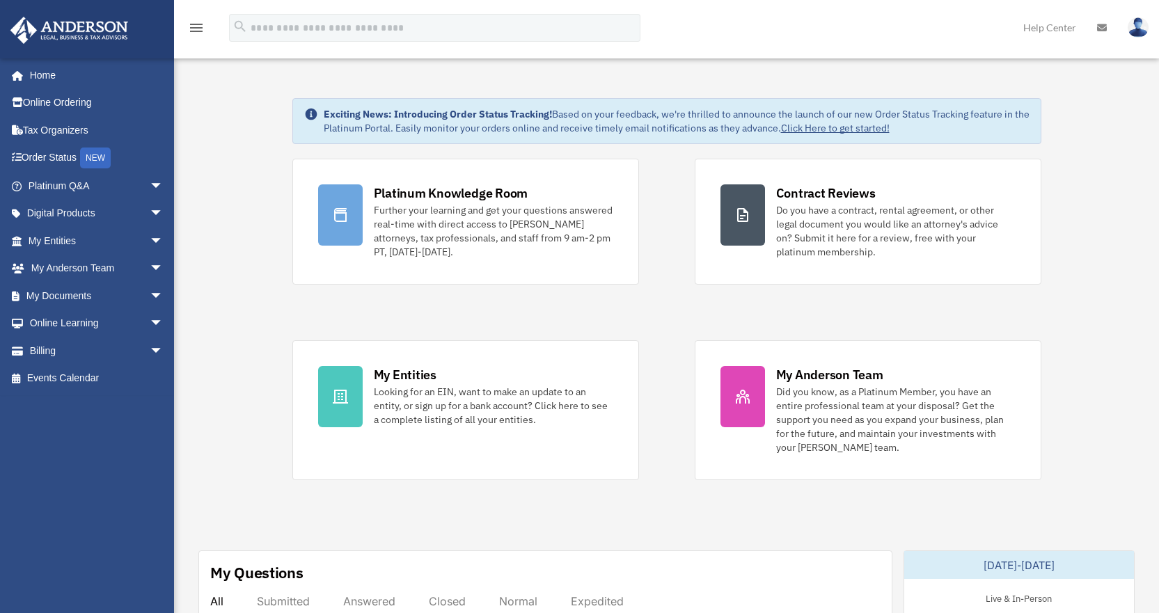
drag, startPoint x: 372, startPoint y: 109, endPoint x: 473, endPoint y: 111, distance: 101.6
click at [473, 111] on strong "Exciting News: Introducing Order Status Tracking!" at bounding box center [438, 114] width 228 height 13
click at [531, 116] on strong "Exciting News: Introducing Order Status Tracking!" at bounding box center [438, 114] width 228 height 13
drag, startPoint x: 558, startPoint y: 116, endPoint x: 484, endPoint y: 114, distance: 74.5
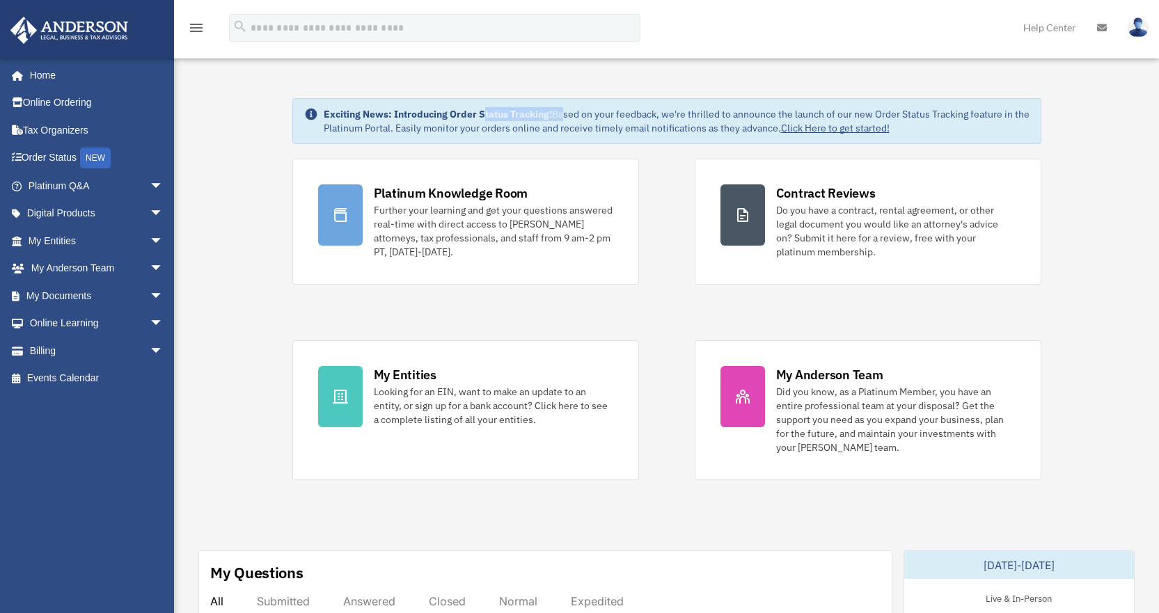
click at [484, 114] on div "Exciting News: Introducing Order Status Tracking! Based on your feedback, we're…" at bounding box center [677, 121] width 706 height 28
click at [575, 118] on div "Exciting News: Introducing Order Status Tracking! Based on your feedback, we're…" at bounding box center [677, 121] width 706 height 28
drag, startPoint x: 412, startPoint y: 131, endPoint x: 512, endPoint y: 132, distance: 99.5
click at [507, 130] on div "Exciting News: Introducing Order Status Tracking! Based on your feedback, we're…" at bounding box center [677, 121] width 706 height 28
click at [604, 132] on div "Exciting News: Introducing Order Status Tracking! Based on your feedback, we're…" at bounding box center [677, 121] width 706 height 28
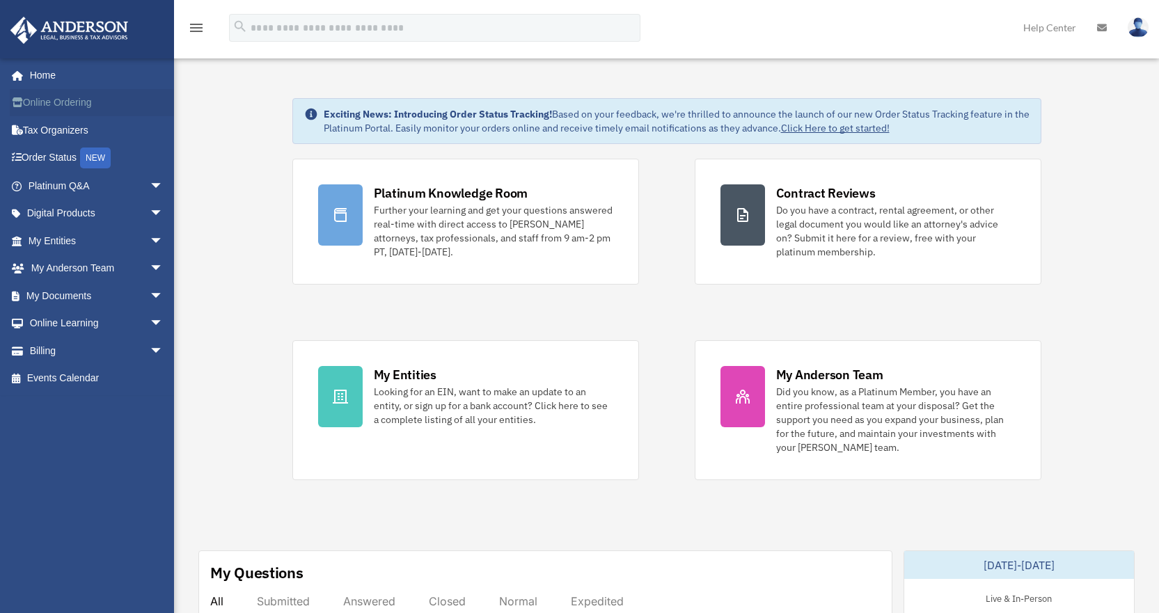
click at [79, 104] on link "Online Ordering" at bounding box center [97, 103] width 175 height 28
click at [60, 135] on link "Tax Organizers" at bounding box center [97, 130] width 175 height 28
click at [100, 154] on div "NEW" at bounding box center [95, 158] width 31 height 21
click at [70, 159] on link "Order Status NEW" at bounding box center [97, 158] width 175 height 29
